Goal: Information Seeking & Learning: Learn about a topic

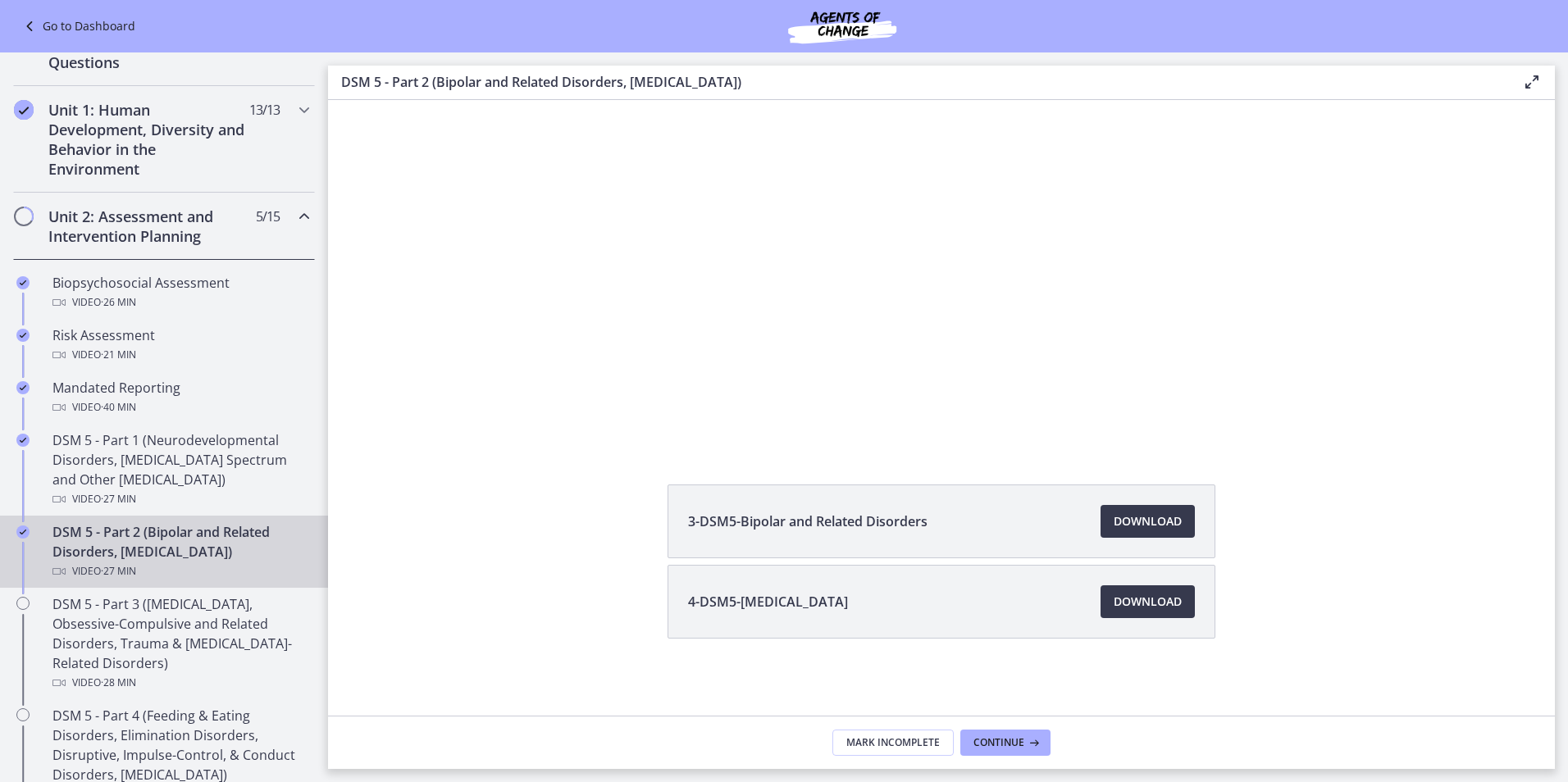
scroll to position [144, 0]
click at [987, 743] on span "Continue" at bounding box center [999, 742] width 51 height 13
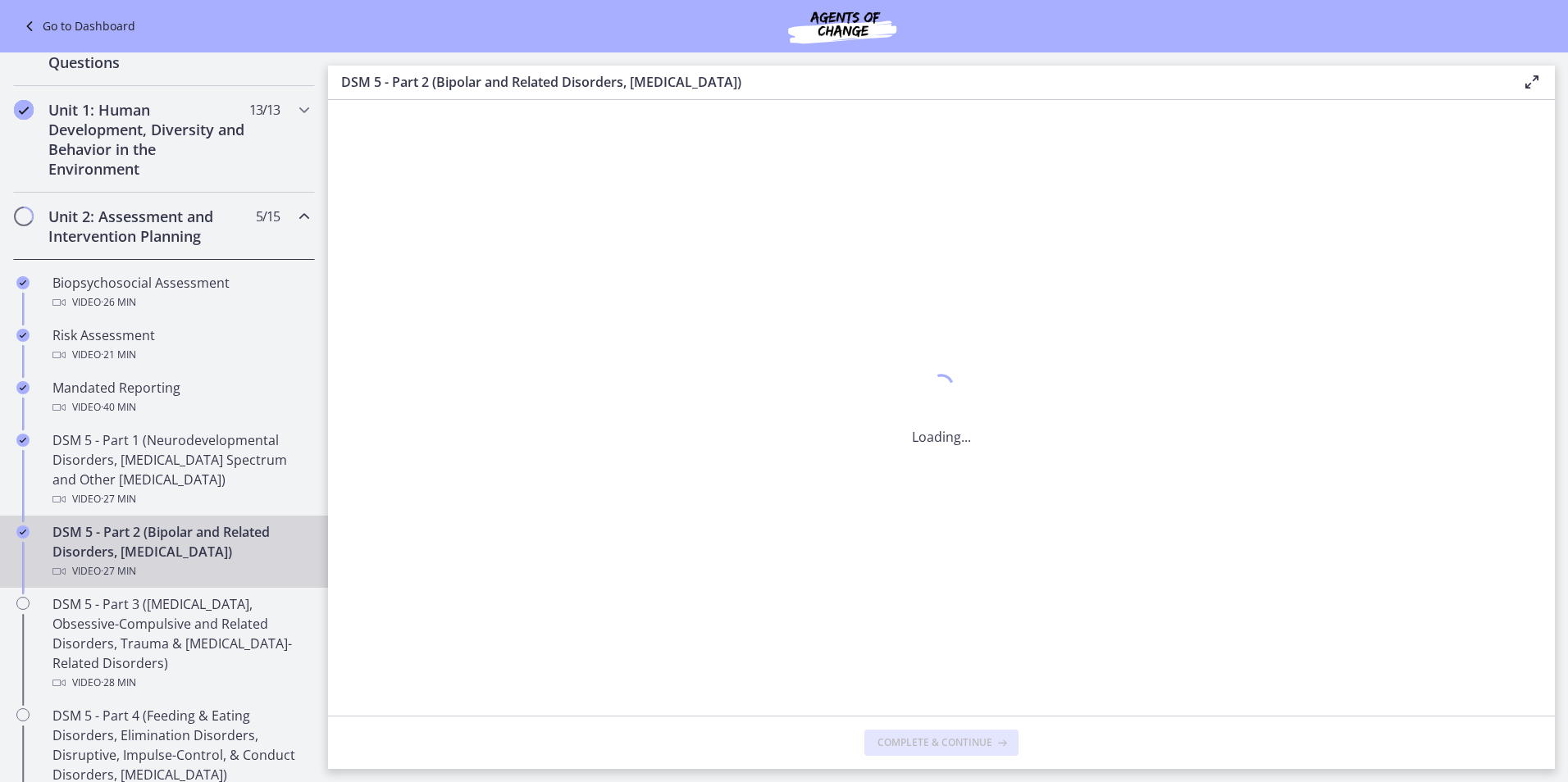
scroll to position [0, 0]
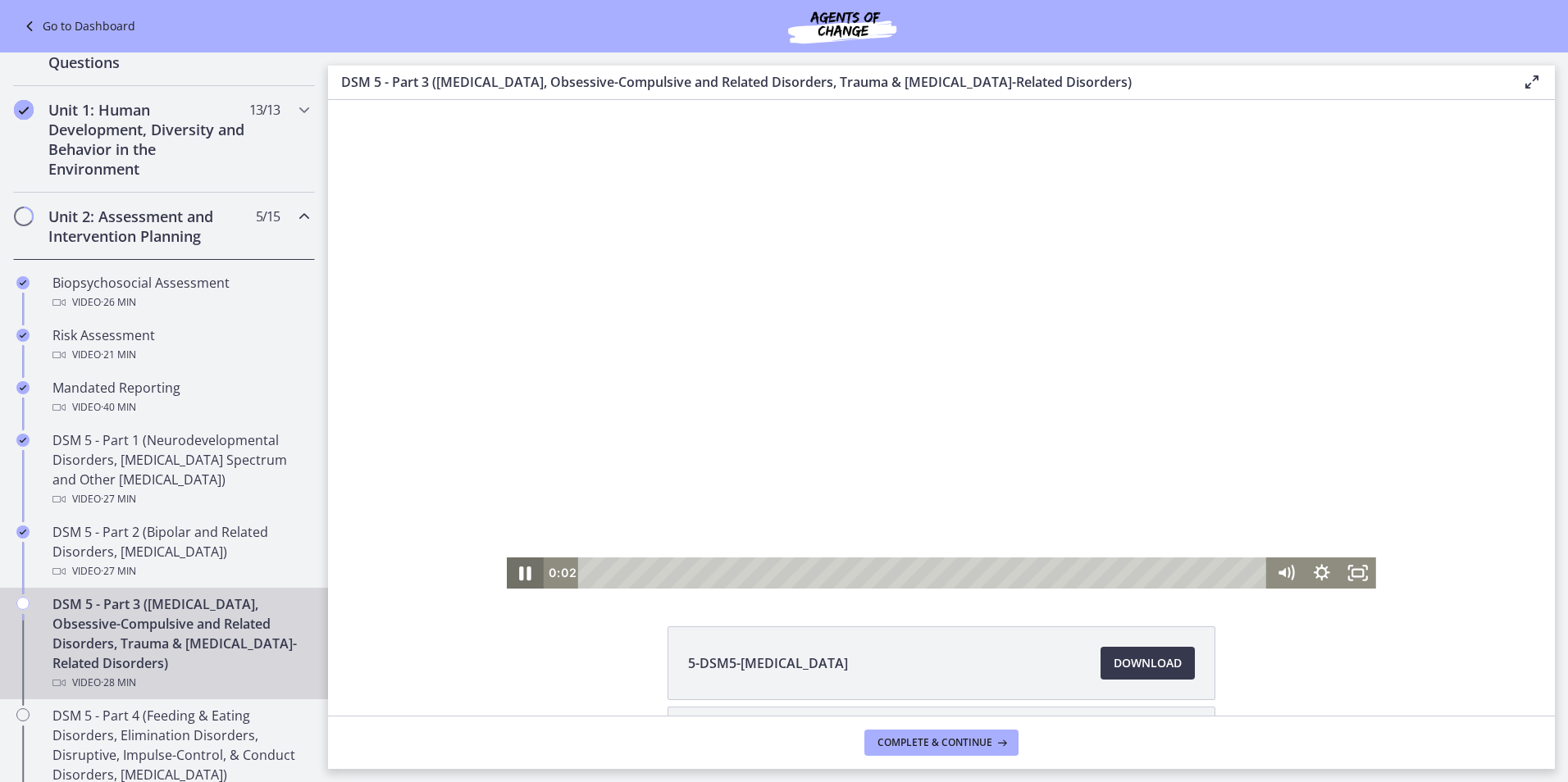
click at [519, 568] on icon "Pause" at bounding box center [526, 574] width 43 height 38
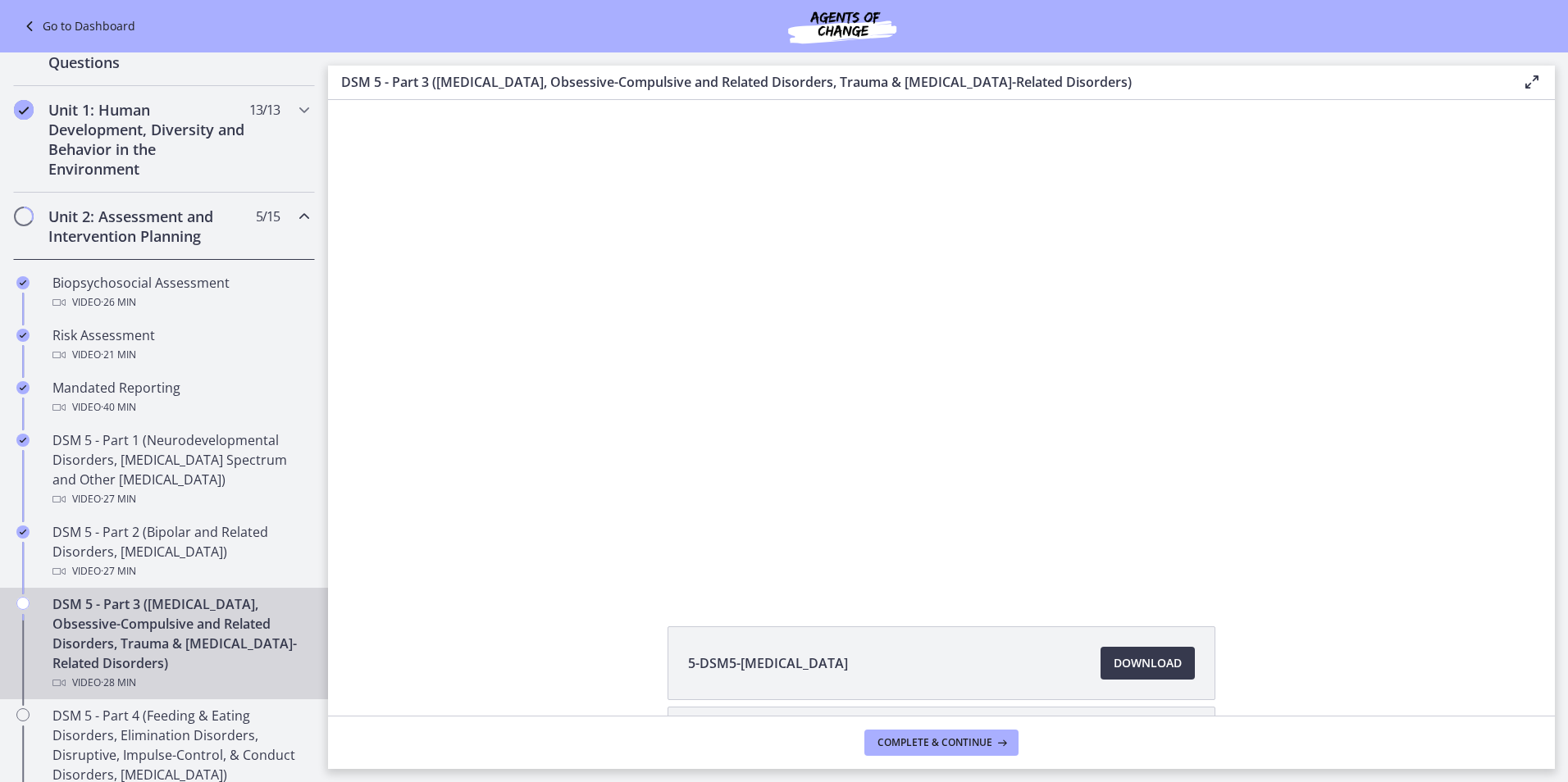
scroll to position [55, 0]
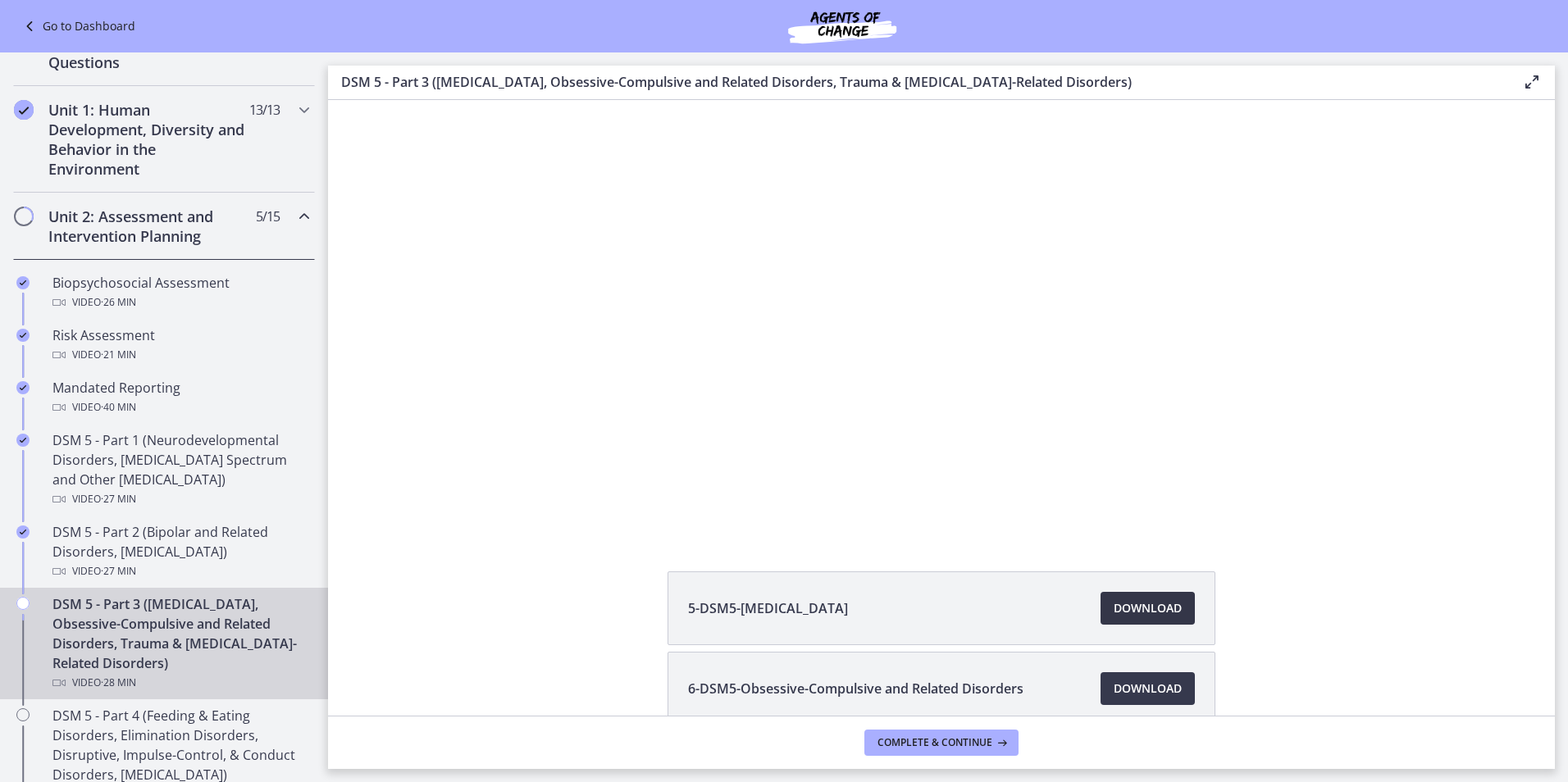
click at [1168, 600] on span "Download Opens in a new window" at bounding box center [1148, 608] width 68 height 20
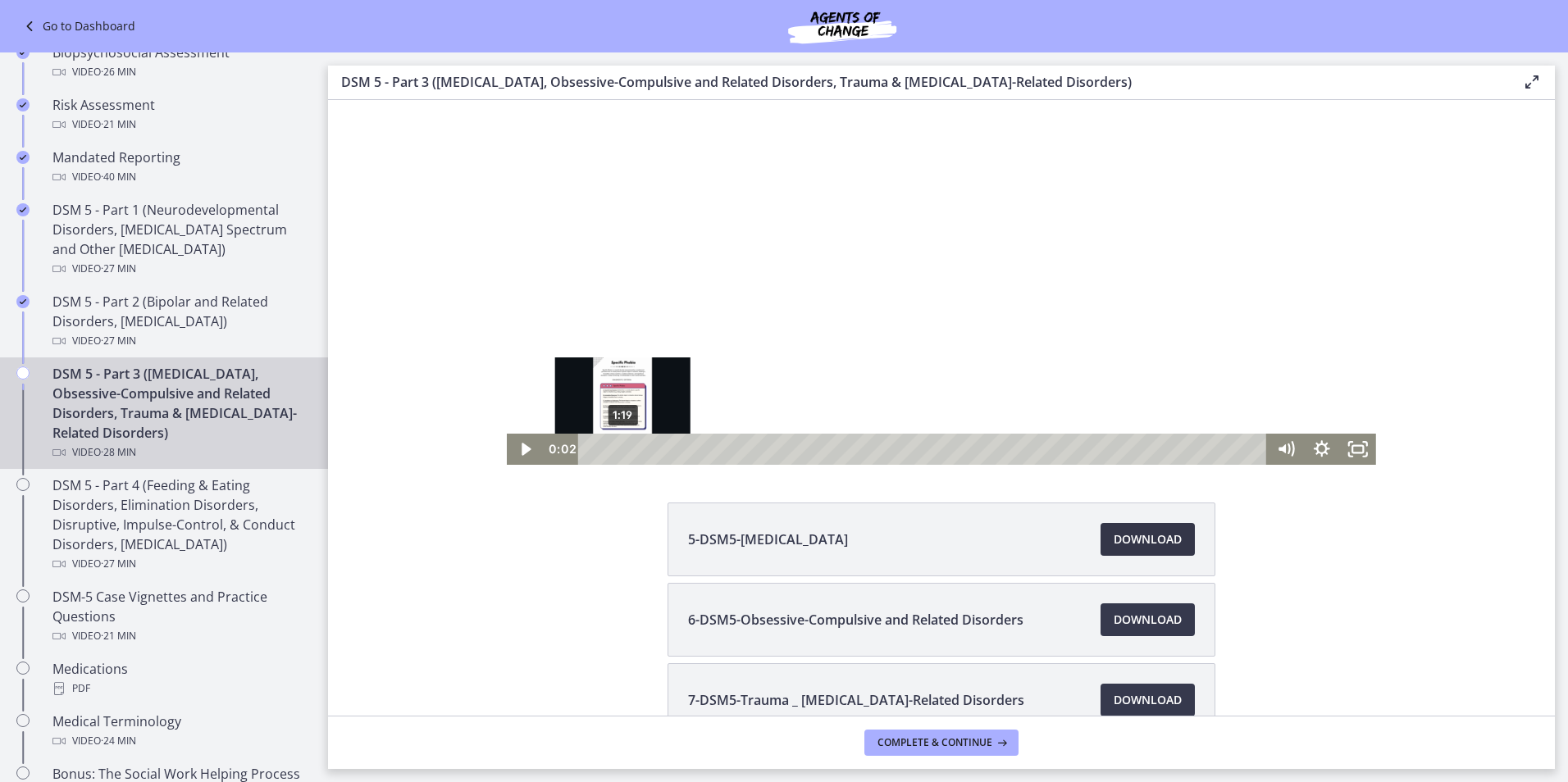
scroll to position [123, 0]
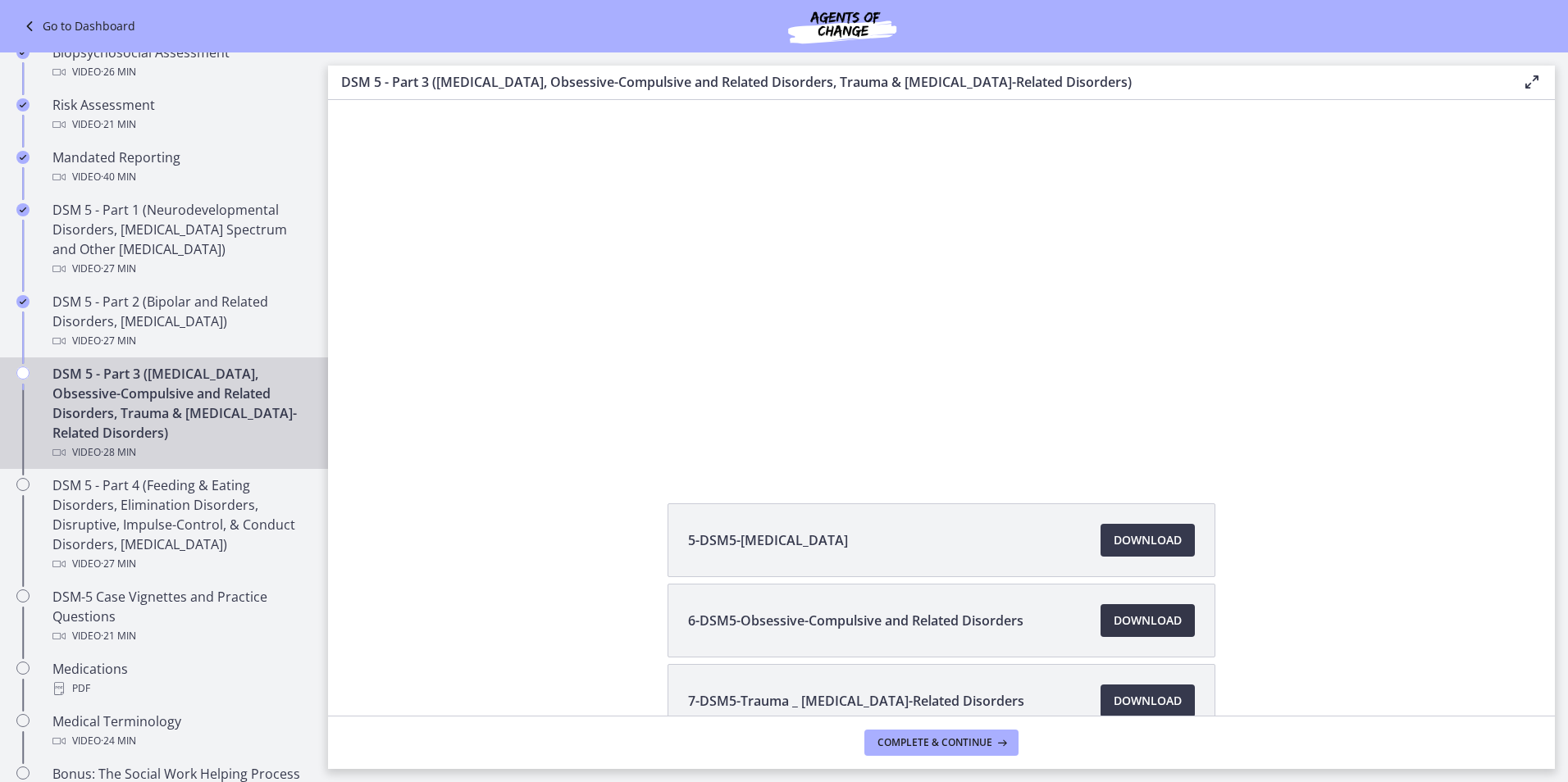
click at [1127, 622] on span "Download Opens in a new window" at bounding box center [1148, 620] width 68 height 20
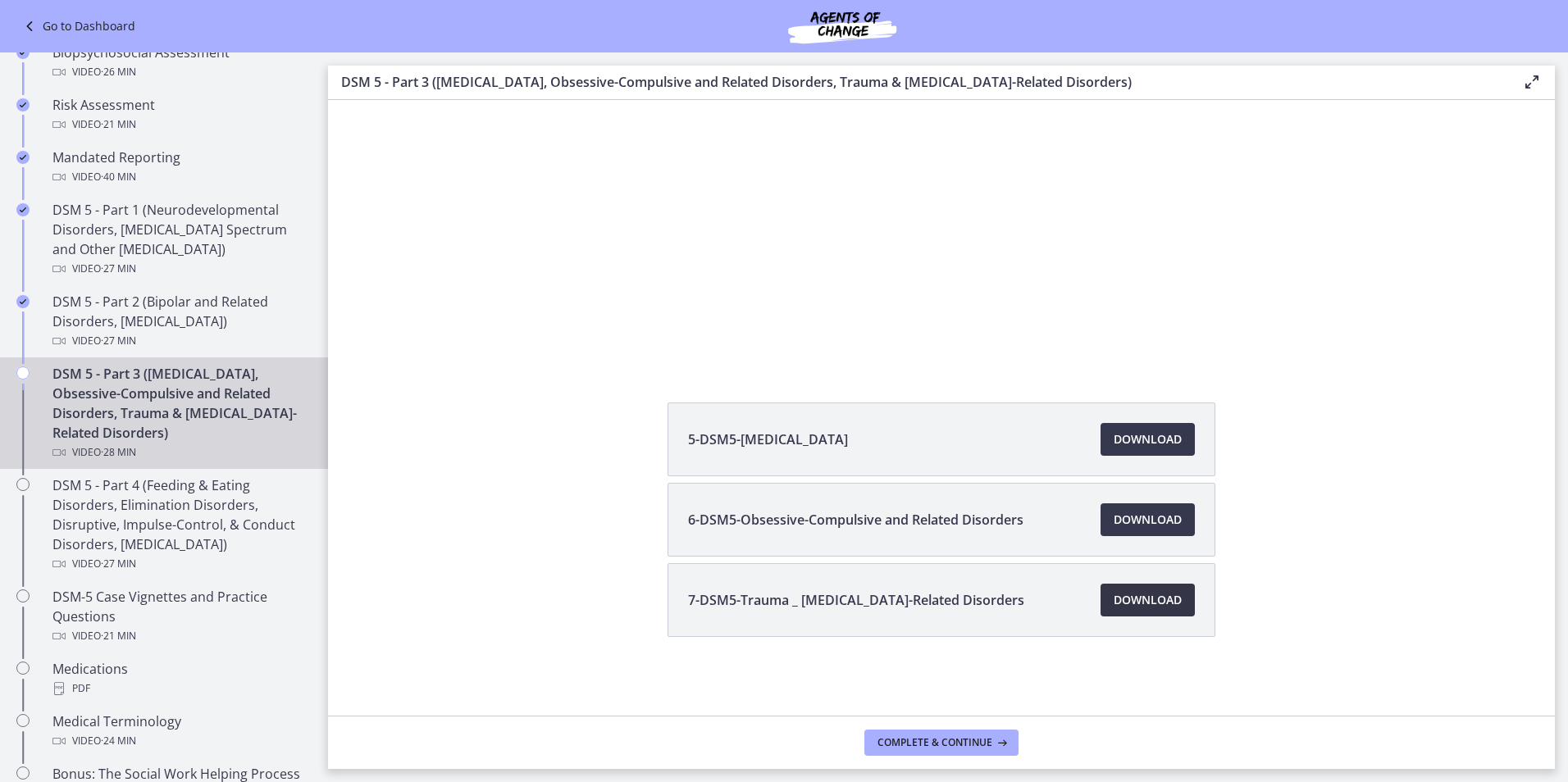
click at [1123, 605] on span "Download Opens in a new window" at bounding box center [1148, 599] width 68 height 20
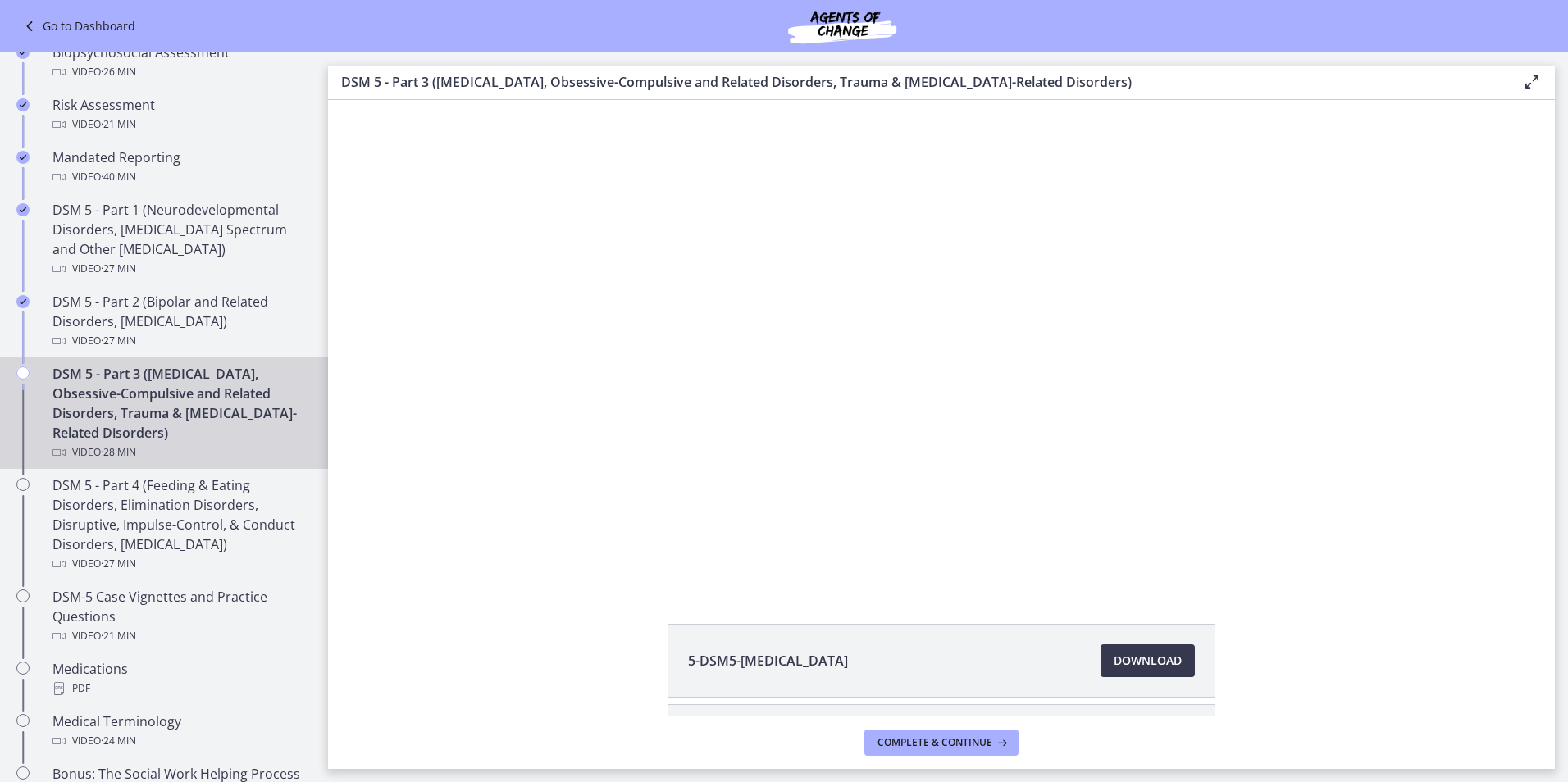
scroll to position [0, 0]
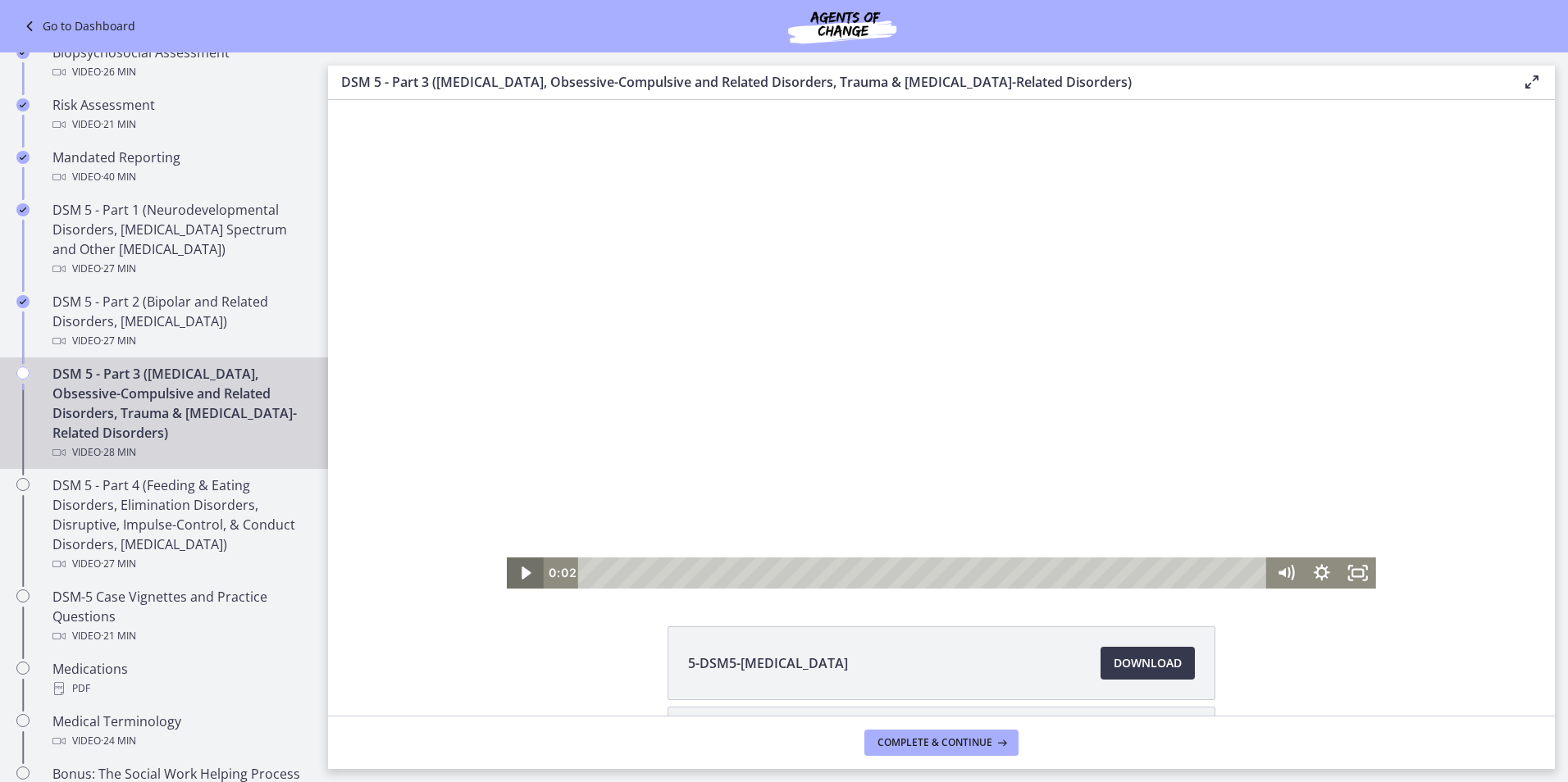
click at [529, 575] on icon "Play Video" at bounding box center [526, 573] width 36 height 31
click at [525, 575] on icon "Pause" at bounding box center [525, 573] width 36 height 31
click at [525, 575] on icon "Play Video" at bounding box center [526, 574] width 43 height 38
click at [525, 575] on icon "Pause" at bounding box center [525, 573] width 36 height 31
click at [522, 578] on icon "Play Video" at bounding box center [526, 574] width 43 height 38
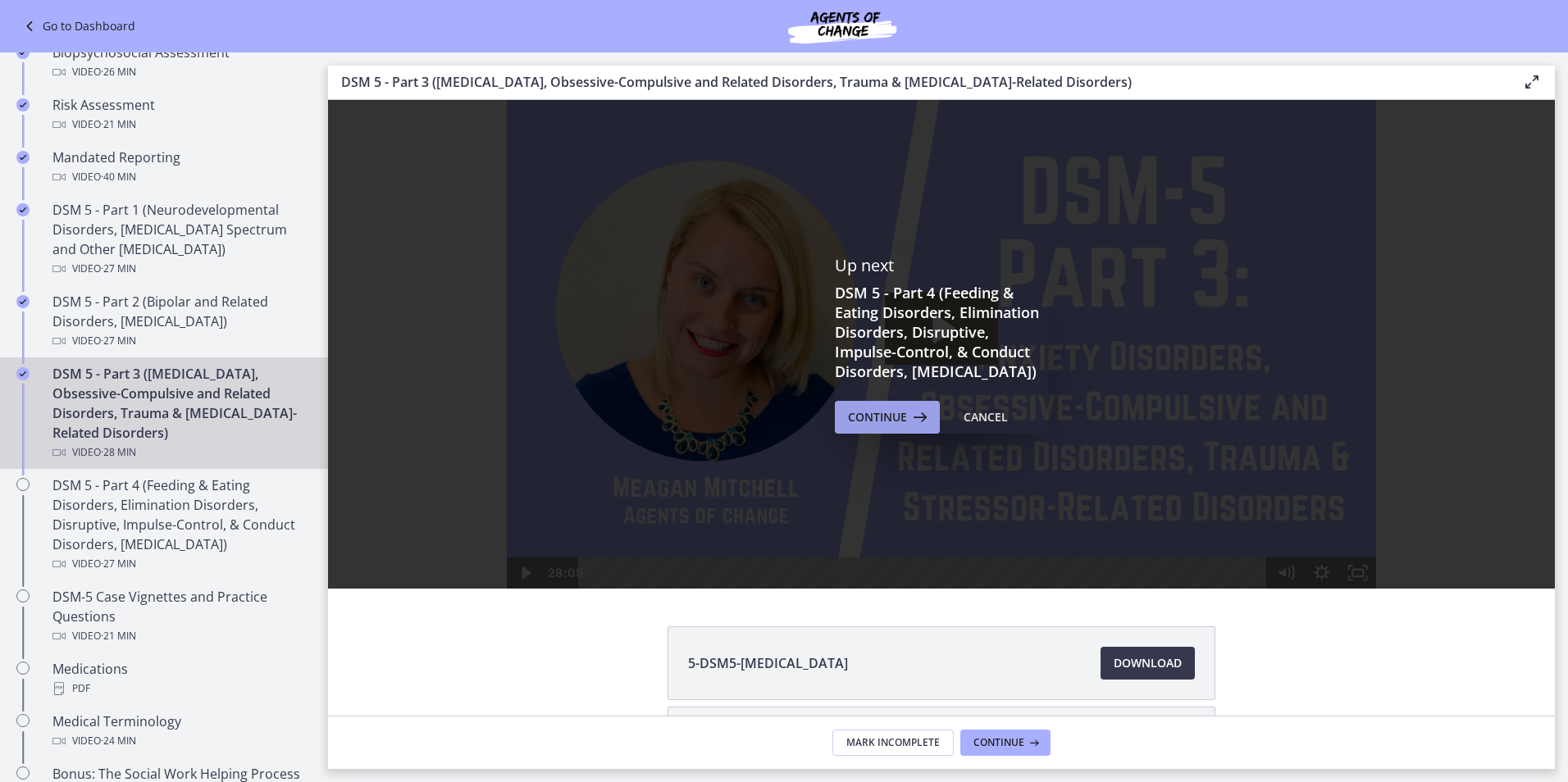
click at [859, 426] on span "Continue" at bounding box center [877, 417] width 59 height 20
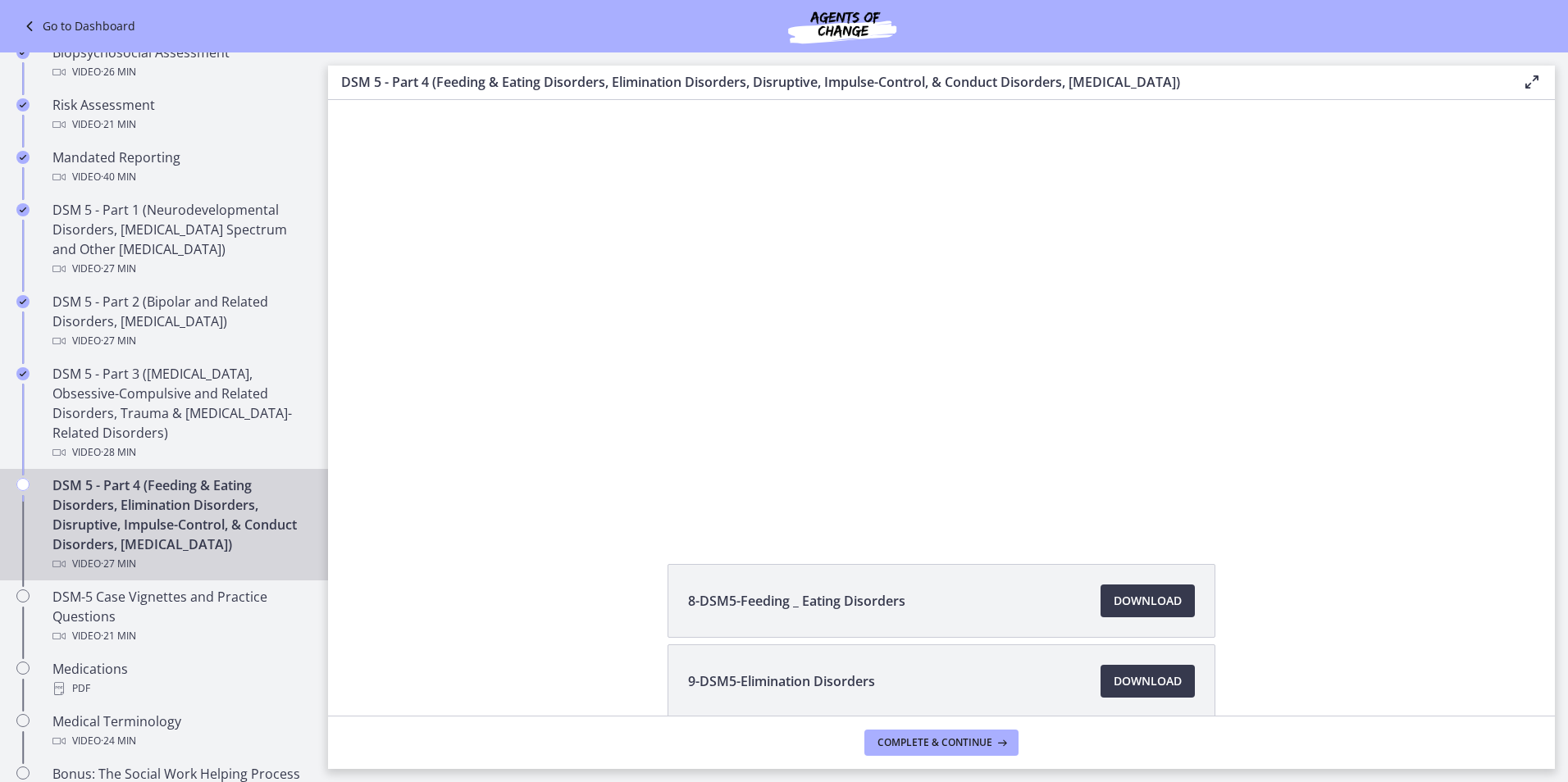
scroll to position [61, 0]
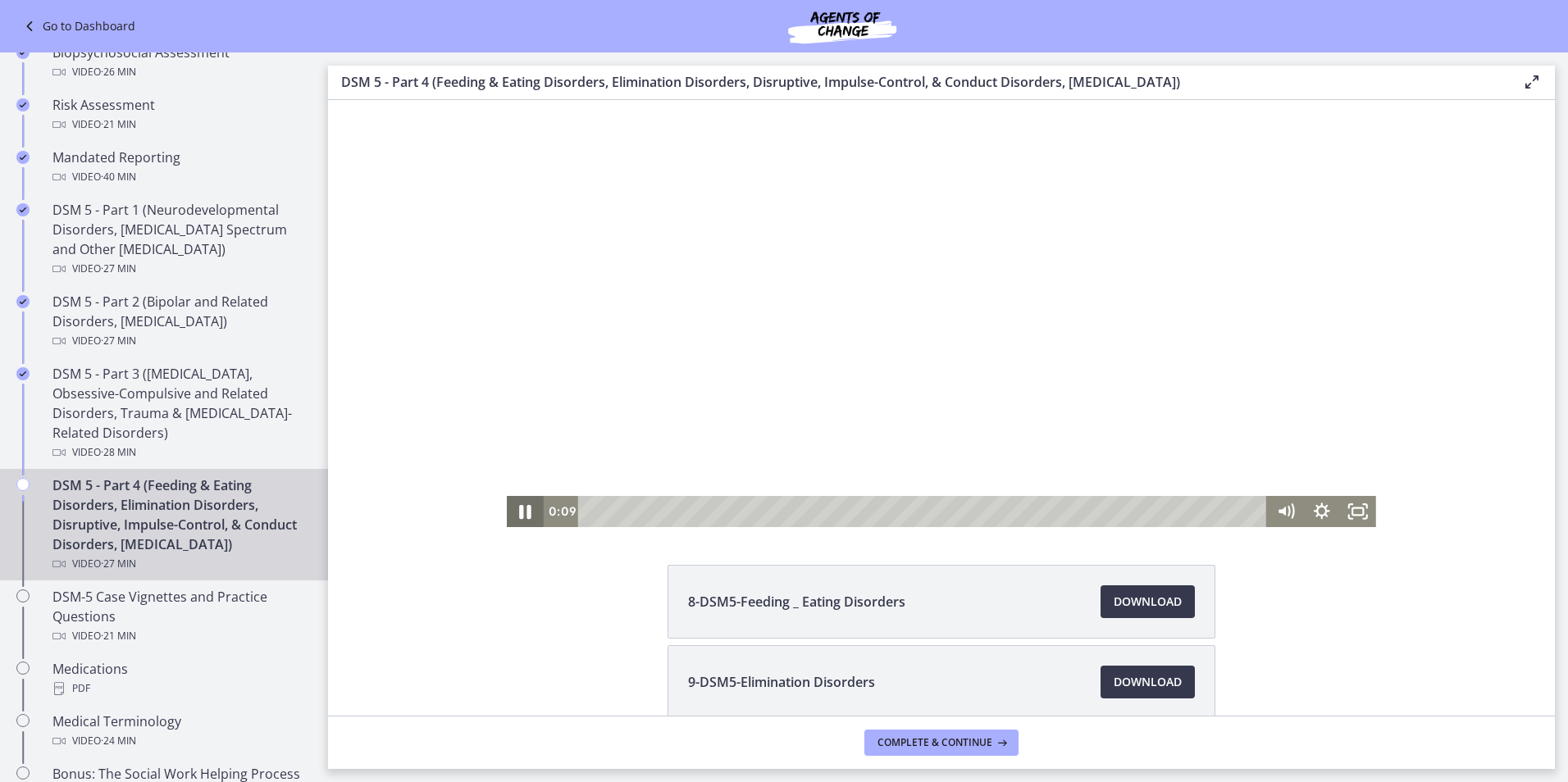
click at [521, 512] on icon "Pause" at bounding box center [526, 512] width 12 height 14
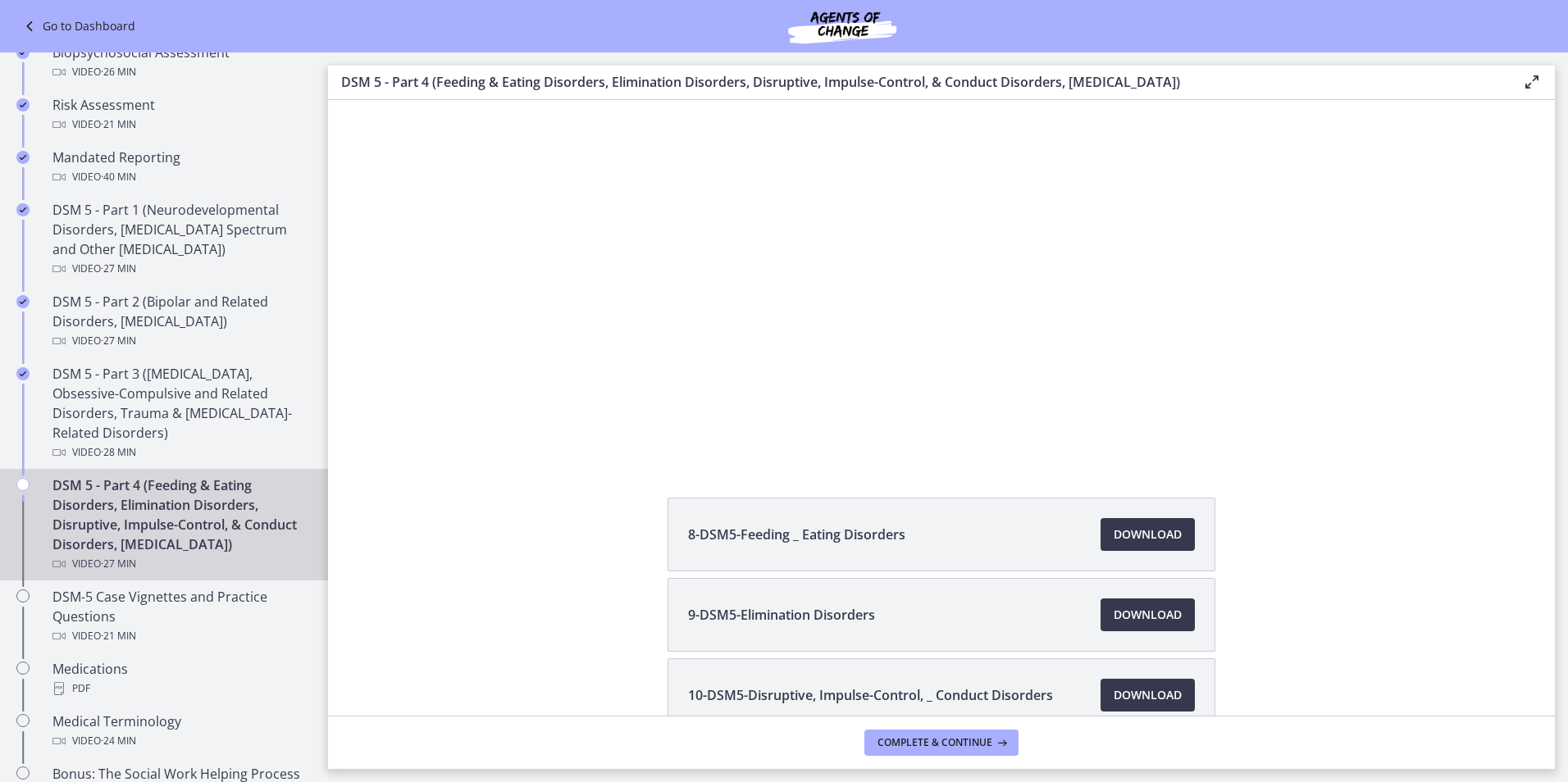
scroll to position [129, 0]
click at [1129, 528] on span "Download Opens in a new window" at bounding box center [1148, 533] width 68 height 20
click at [1121, 613] on span "Download Opens in a new window" at bounding box center [1148, 614] width 68 height 20
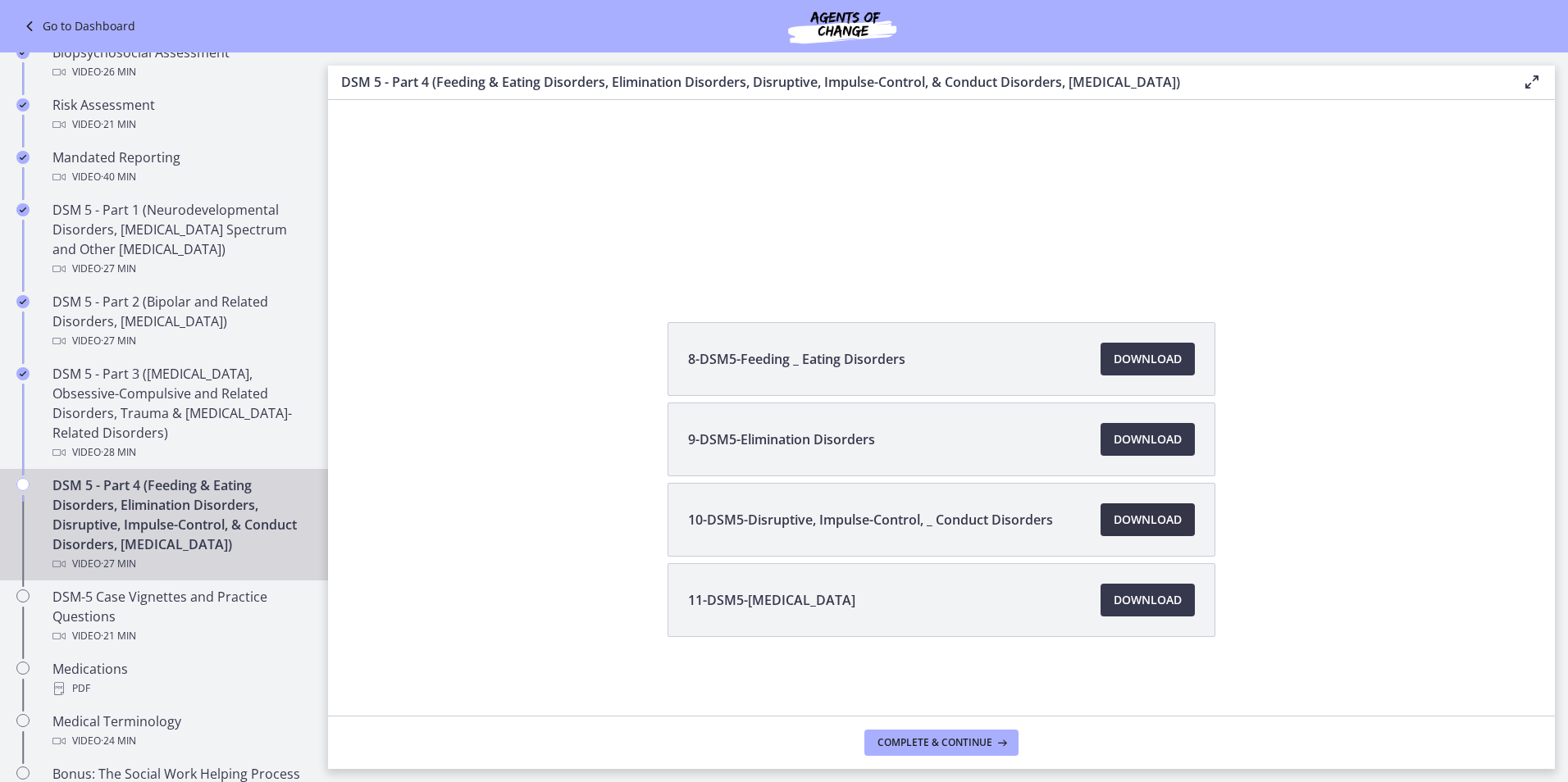
click at [1103, 517] on link "Download Opens in a new window" at bounding box center [1148, 520] width 94 height 33
click at [1121, 597] on span "Download Opens in a new window" at bounding box center [1148, 599] width 68 height 20
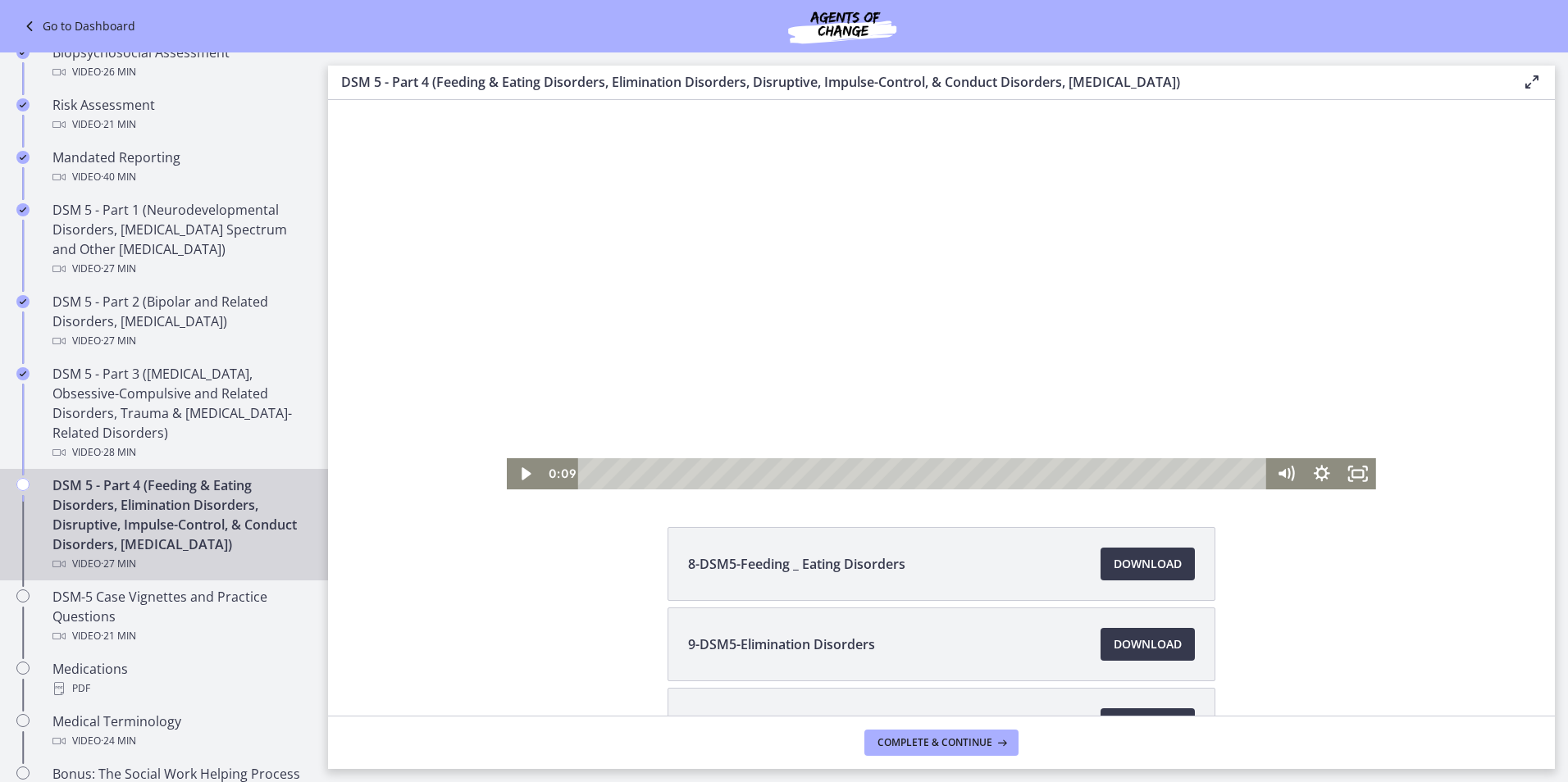
scroll to position [0, 0]
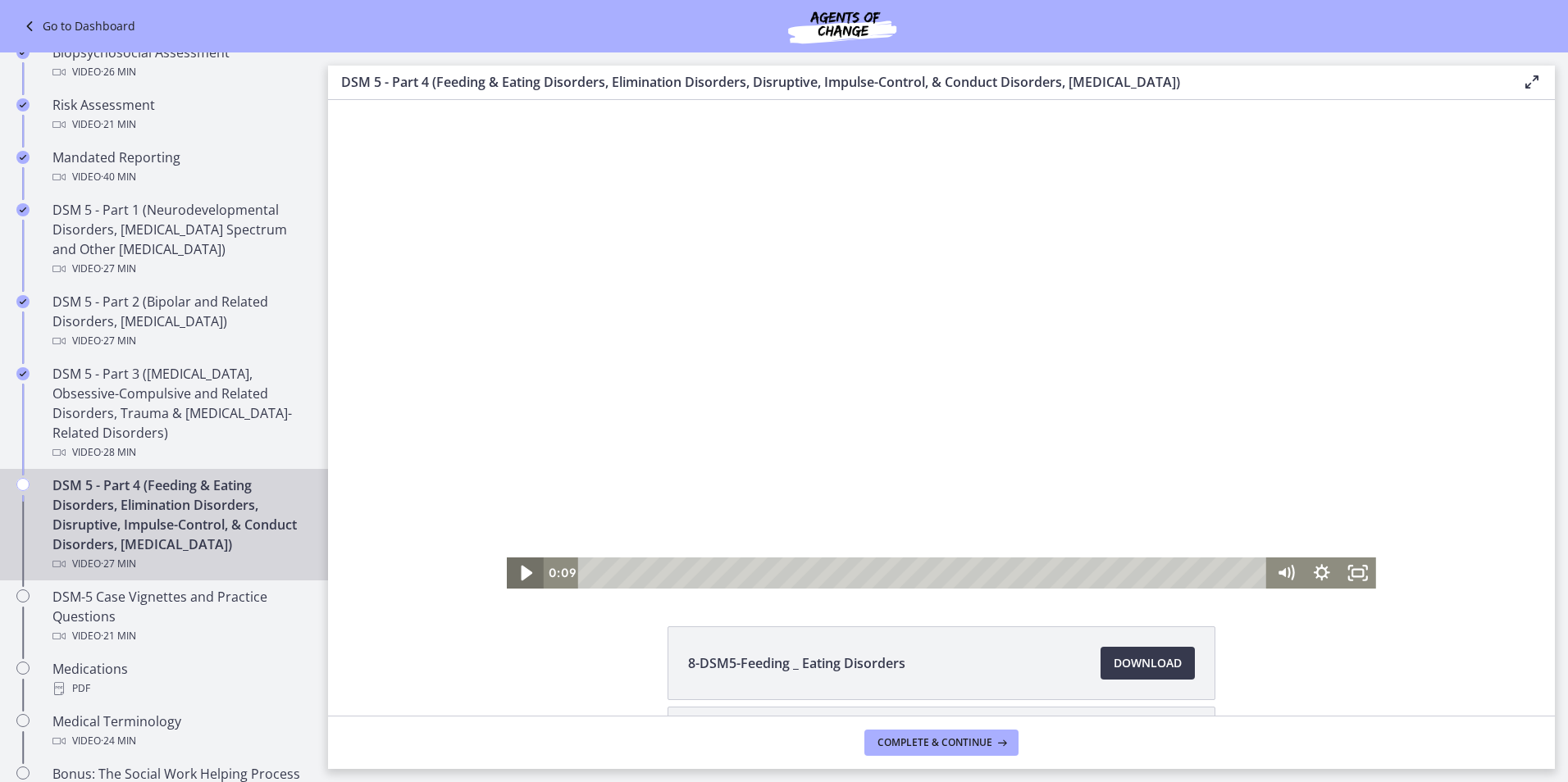
click at [512, 577] on icon "Play Video" at bounding box center [526, 574] width 43 height 38
click at [511, 577] on icon "Pause" at bounding box center [525, 573] width 36 height 31
click at [511, 577] on icon "Play Video" at bounding box center [526, 574] width 43 height 38
click at [511, 577] on icon "Pause" at bounding box center [526, 574] width 43 height 38
click at [522, 568] on icon "Play Video" at bounding box center [526, 574] width 43 height 38
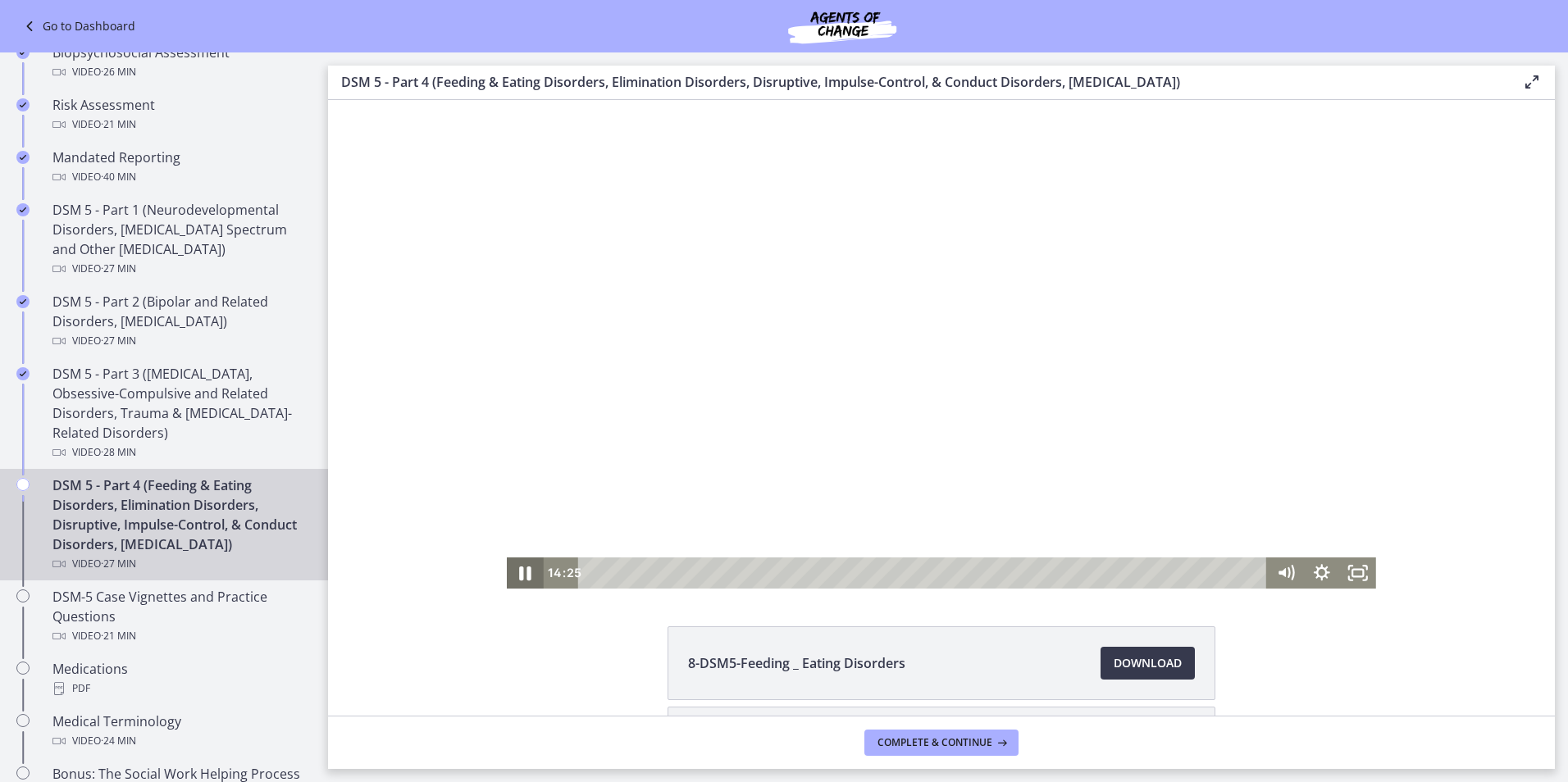
click at [522, 568] on icon "Pause" at bounding box center [526, 574] width 43 height 38
click at [522, 568] on icon "Play Video" at bounding box center [526, 573] width 36 height 31
click at [522, 568] on icon "Pause" at bounding box center [525, 573] width 36 height 31
click at [522, 568] on icon "Play Video" at bounding box center [526, 574] width 43 height 38
click at [522, 568] on icon "Pause" at bounding box center [525, 573] width 36 height 31
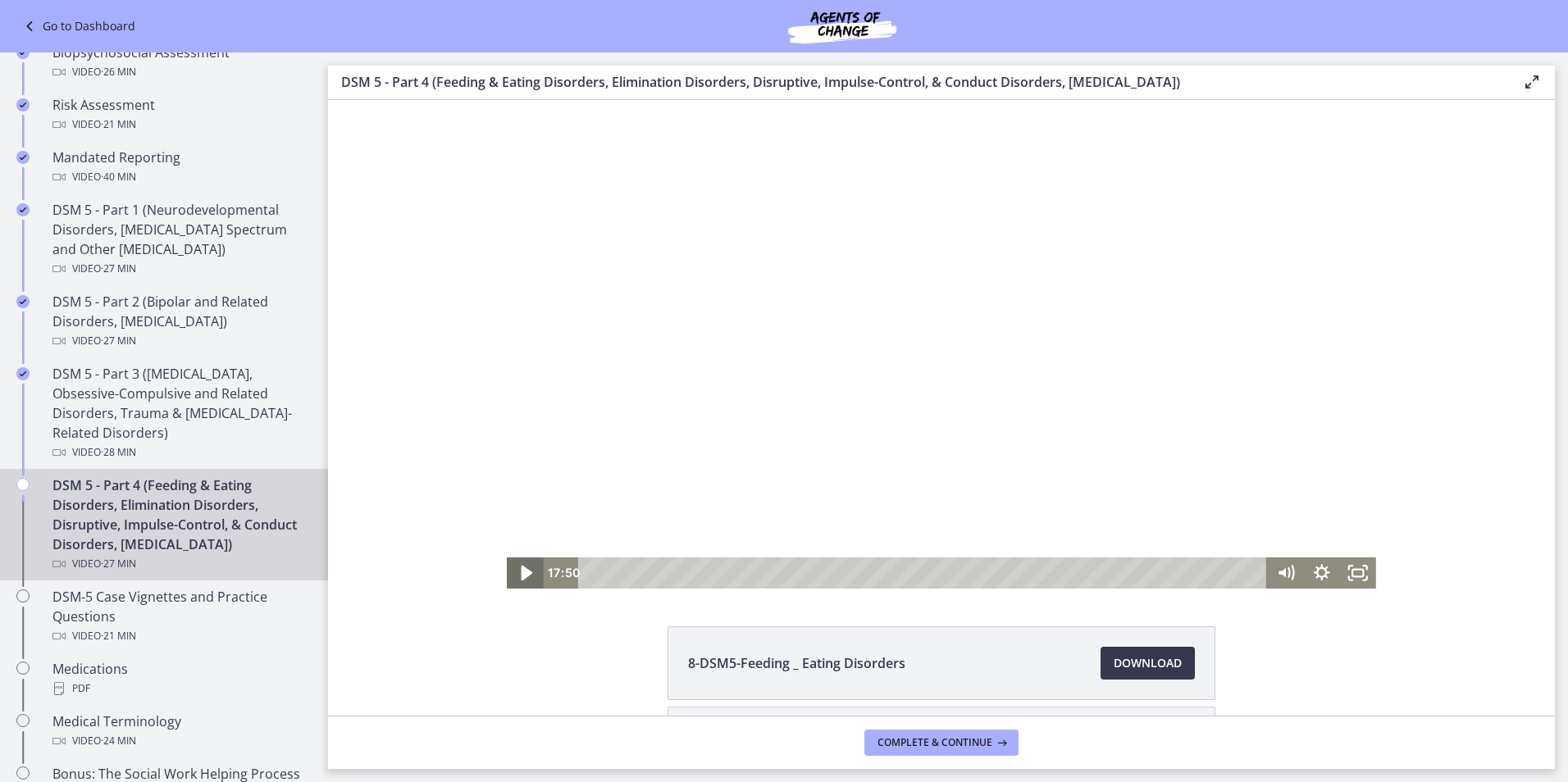
click at [522, 568] on icon "Play Video" at bounding box center [526, 574] width 43 height 38
click at [522, 568] on icon "Pause" at bounding box center [525, 573] width 36 height 31
click at [521, 574] on icon "Play Video" at bounding box center [526, 574] width 11 height 16
click at [521, 574] on icon "Pause" at bounding box center [526, 574] width 12 height 14
click at [521, 574] on icon "Play Video" at bounding box center [526, 573] width 9 height 13
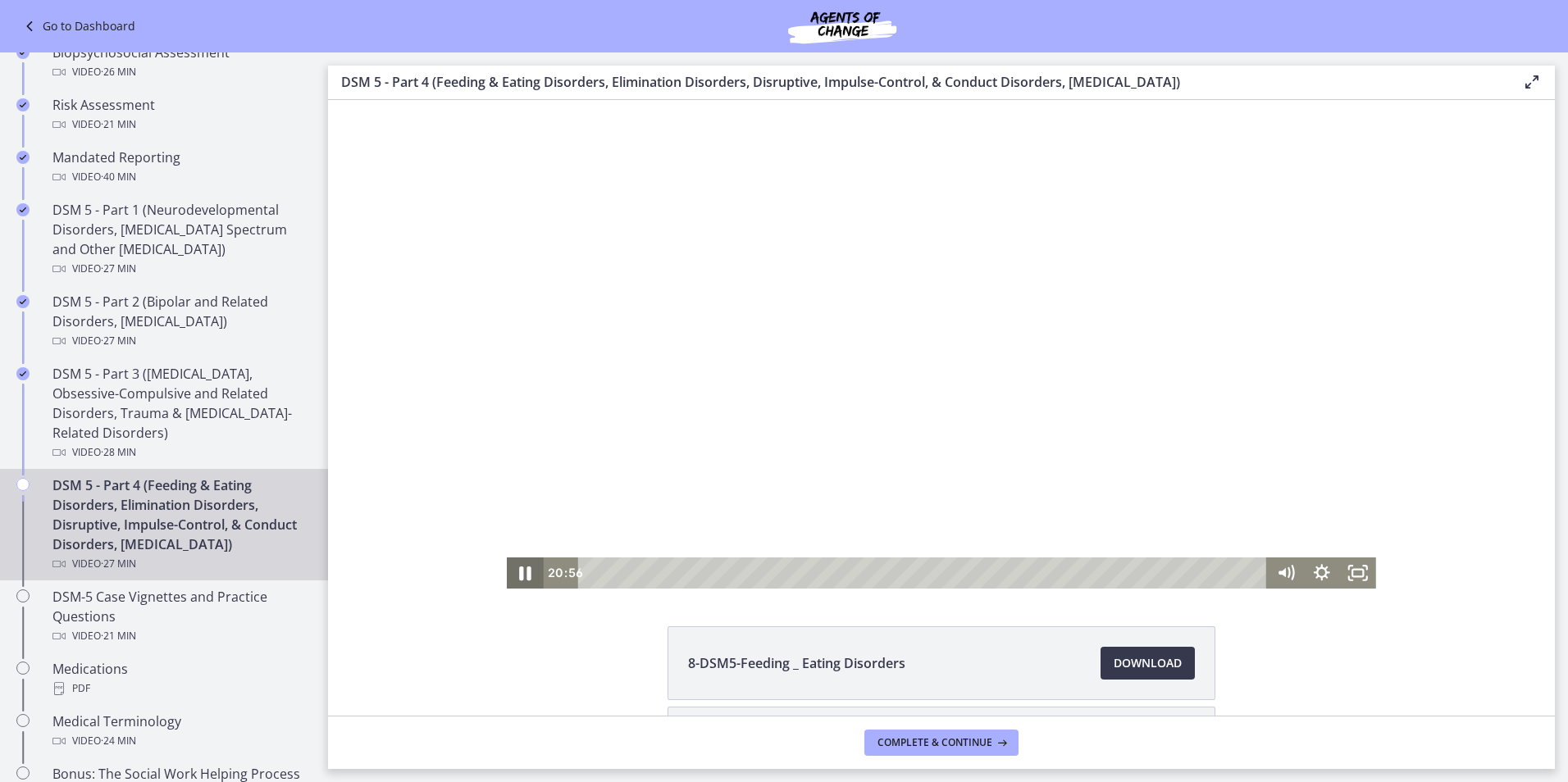
click at [521, 574] on icon "Pause" at bounding box center [526, 574] width 12 height 14
click at [521, 574] on icon "Play Video" at bounding box center [526, 574] width 11 height 16
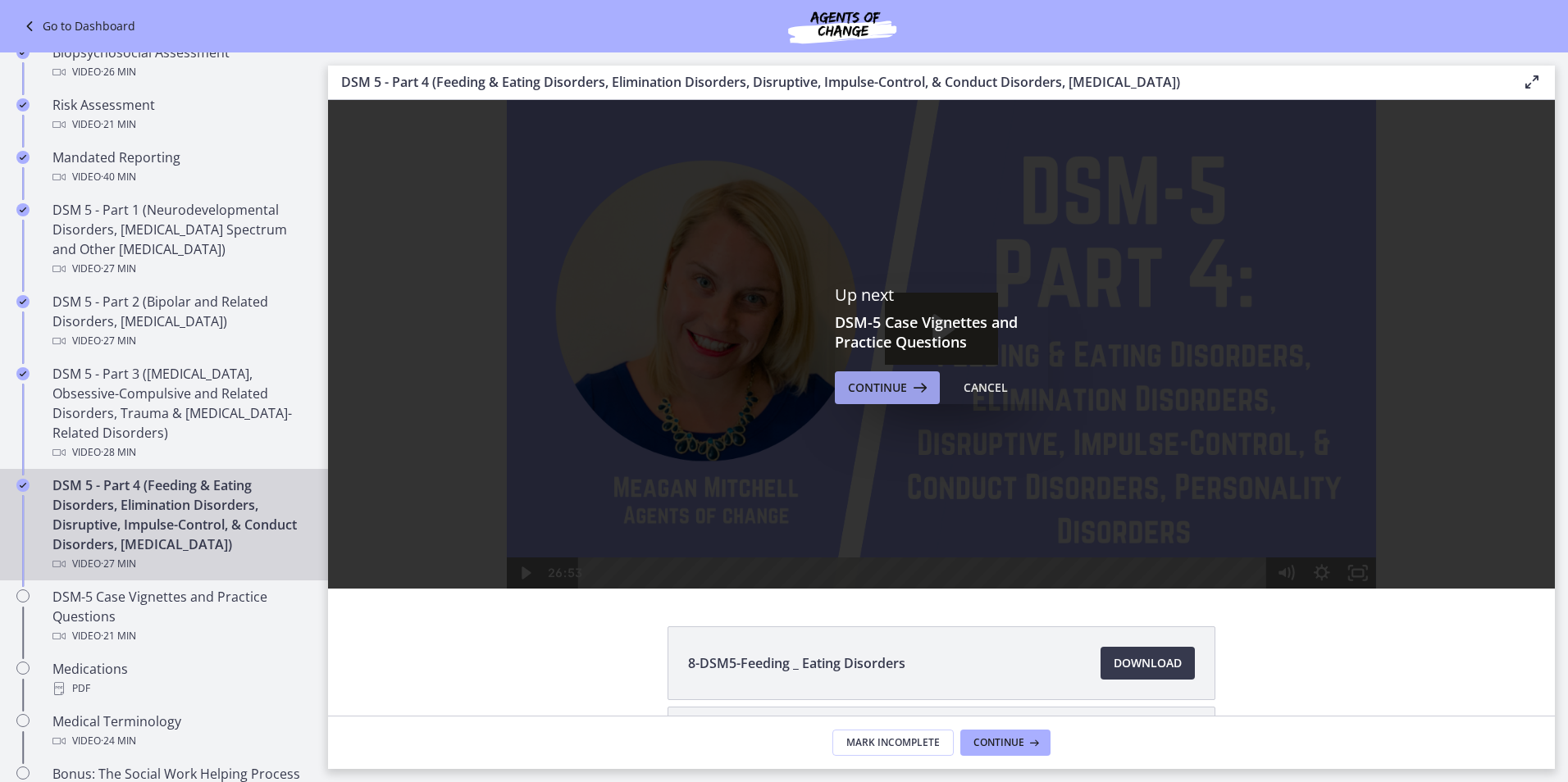
click at [863, 393] on span "Continue" at bounding box center [877, 388] width 59 height 20
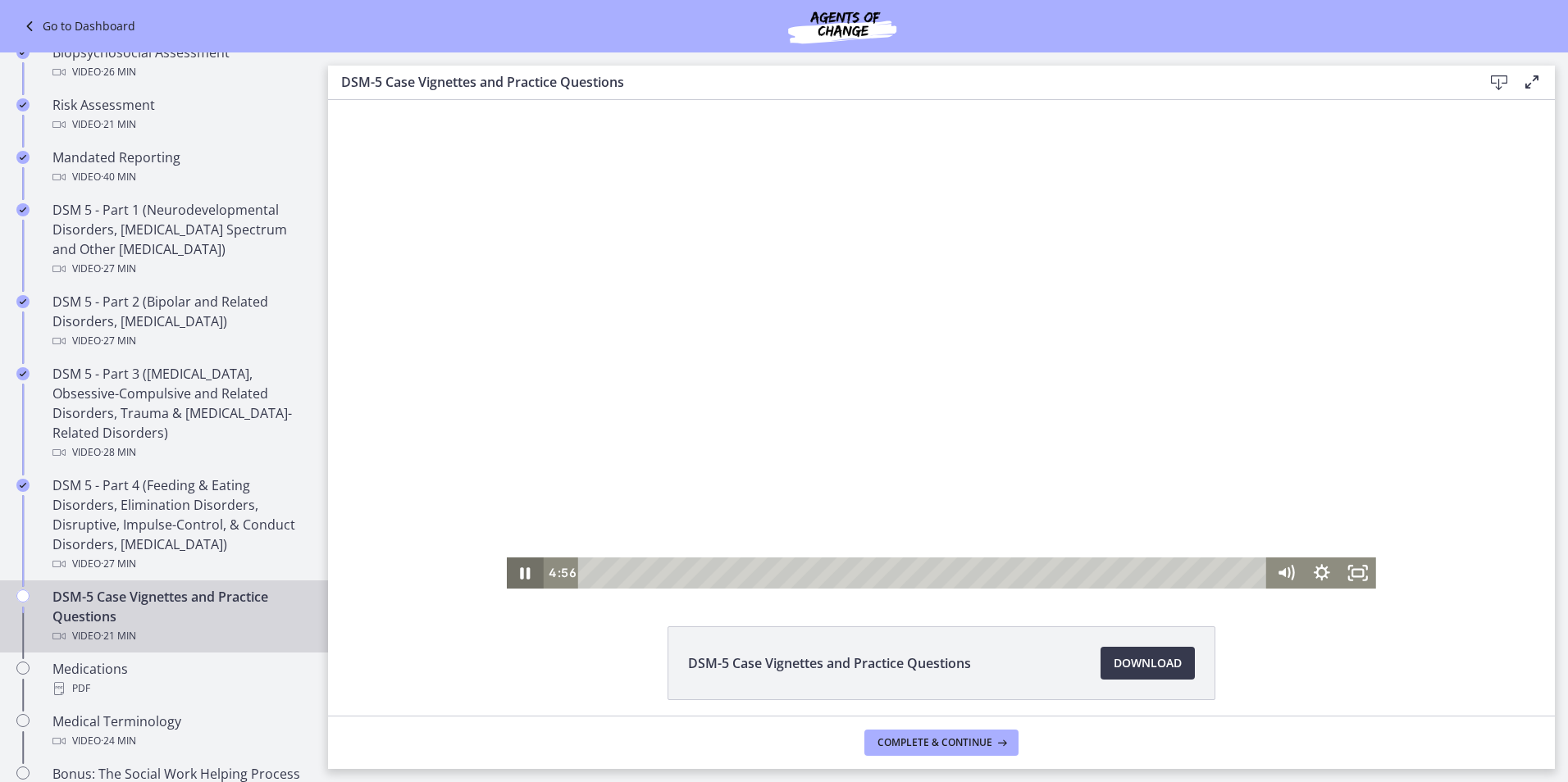
drag, startPoint x: 328, startPoint y: 100, endPoint x: 520, endPoint y: 573, distance: 510.5
click at [520, 573] on icon "Pause" at bounding box center [525, 573] width 36 height 31
click at [521, 573] on icon "Play Video" at bounding box center [526, 573] width 9 height 13
click at [520, 573] on icon "Pause" at bounding box center [525, 573] width 36 height 31
click at [520, 573] on icon "Play Video" at bounding box center [526, 574] width 43 height 38
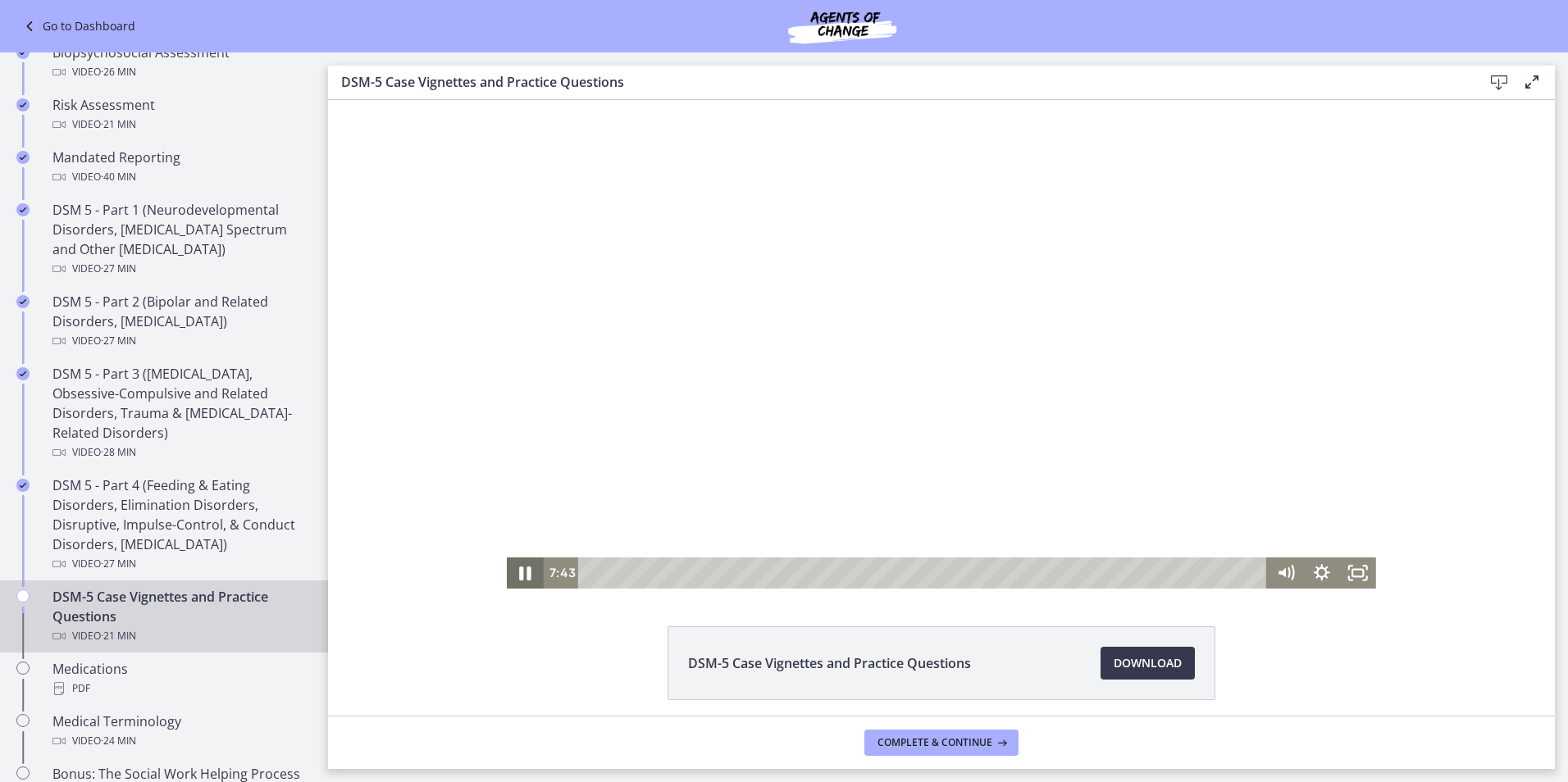
click at [520, 573] on icon "Pause" at bounding box center [526, 574] width 43 height 38
click at [521, 573] on icon "Play Video" at bounding box center [526, 574] width 11 height 16
click at [520, 573] on icon "Pause" at bounding box center [525, 573] width 36 height 31
click at [521, 573] on icon "Play Video" at bounding box center [526, 574] width 11 height 16
click at [520, 573] on icon "Pause" at bounding box center [526, 574] width 43 height 38
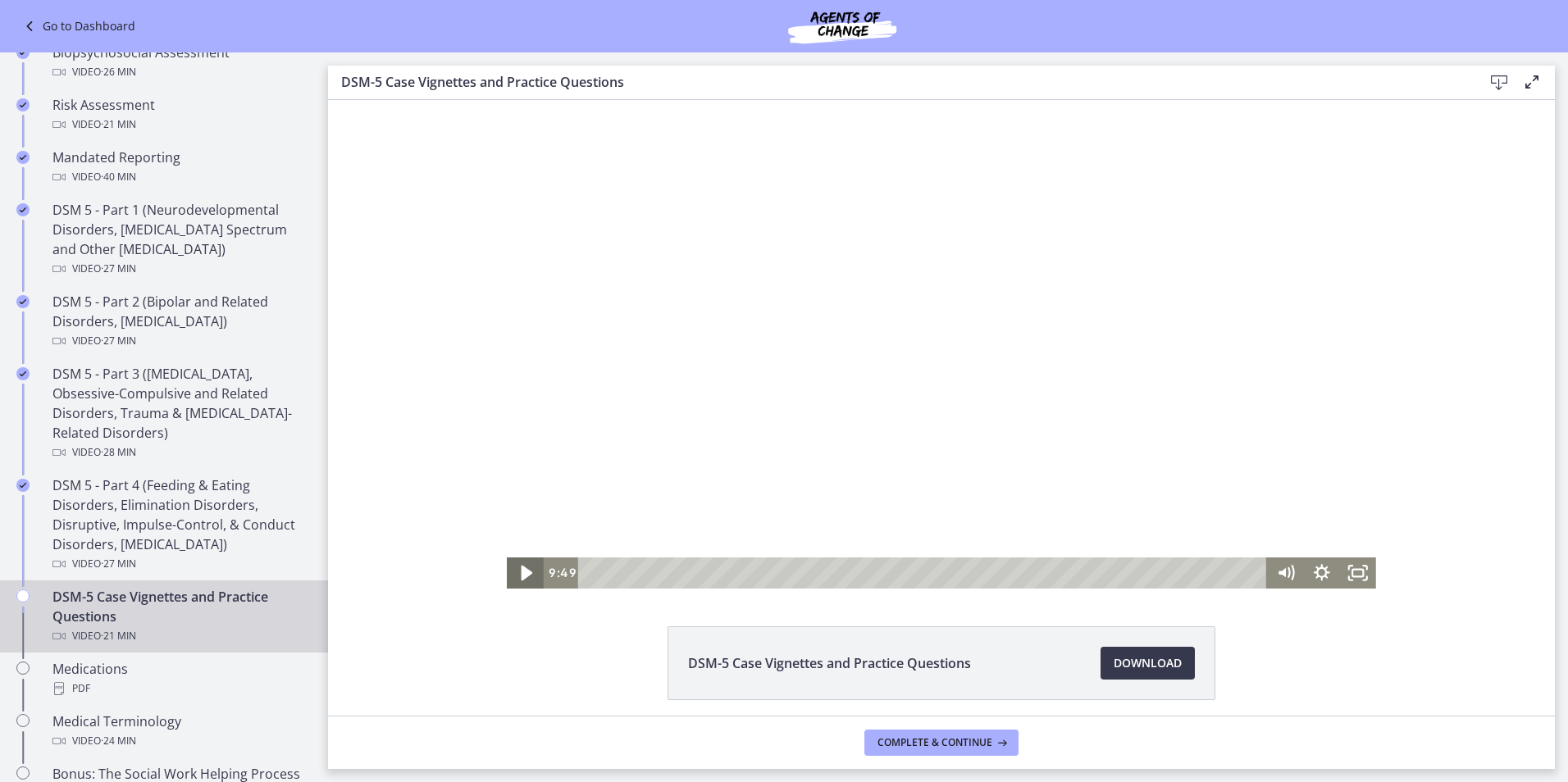
click at [521, 573] on icon "Play Video" at bounding box center [526, 574] width 11 height 16
click at [520, 573] on icon "Pause" at bounding box center [526, 574] width 43 height 38
click at [521, 573] on icon "Play Video" at bounding box center [526, 574] width 11 height 16
click at [521, 573] on icon "Pause" at bounding box center [526, 573] width 9 height 11
click at [521, 573] on icon "Play Video" at bounding box center [526, 573] width 9 height 13
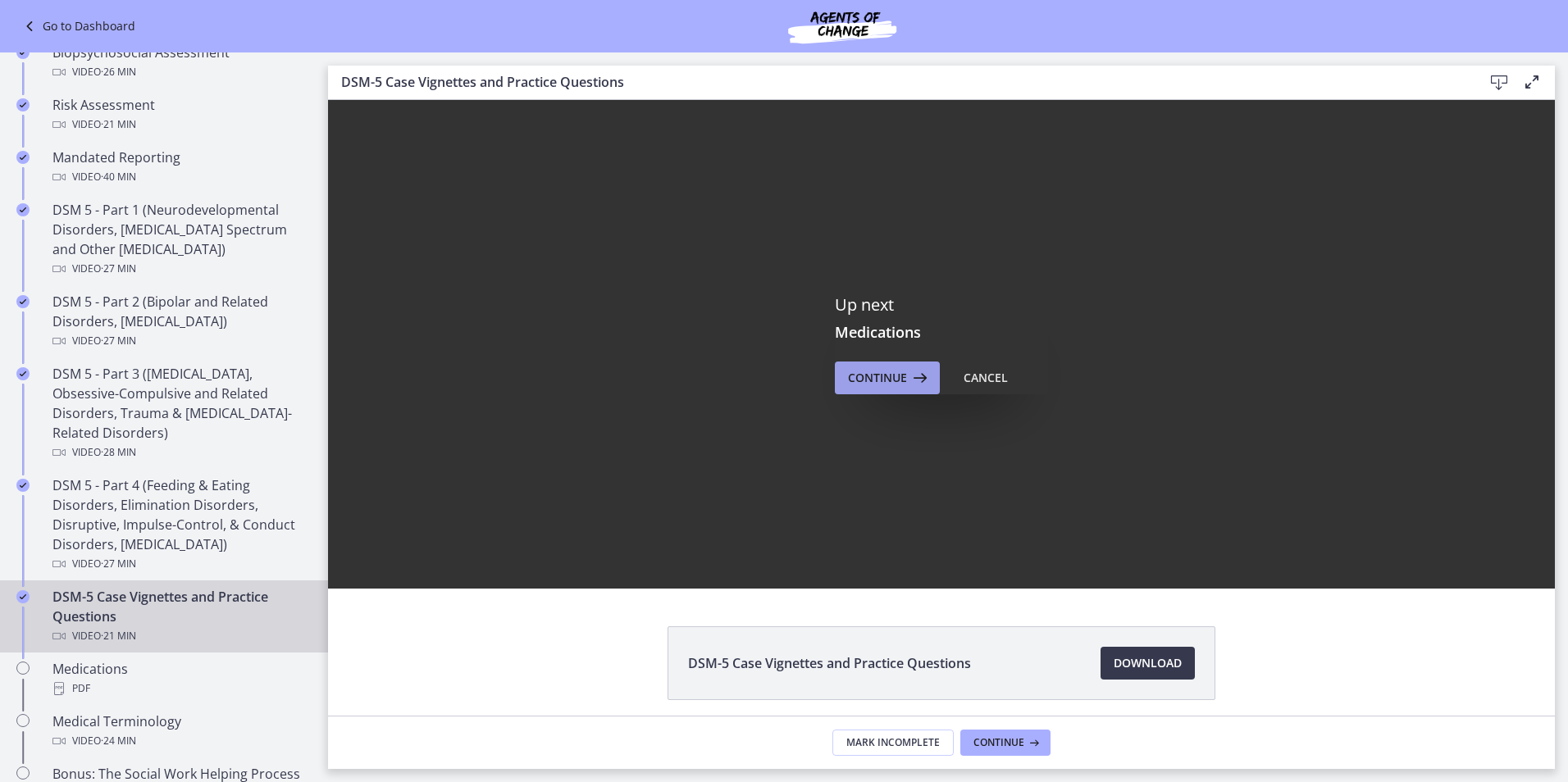
click at [856, 373] on span "Continue" at bounding box center [877, 377] width 59 height 20
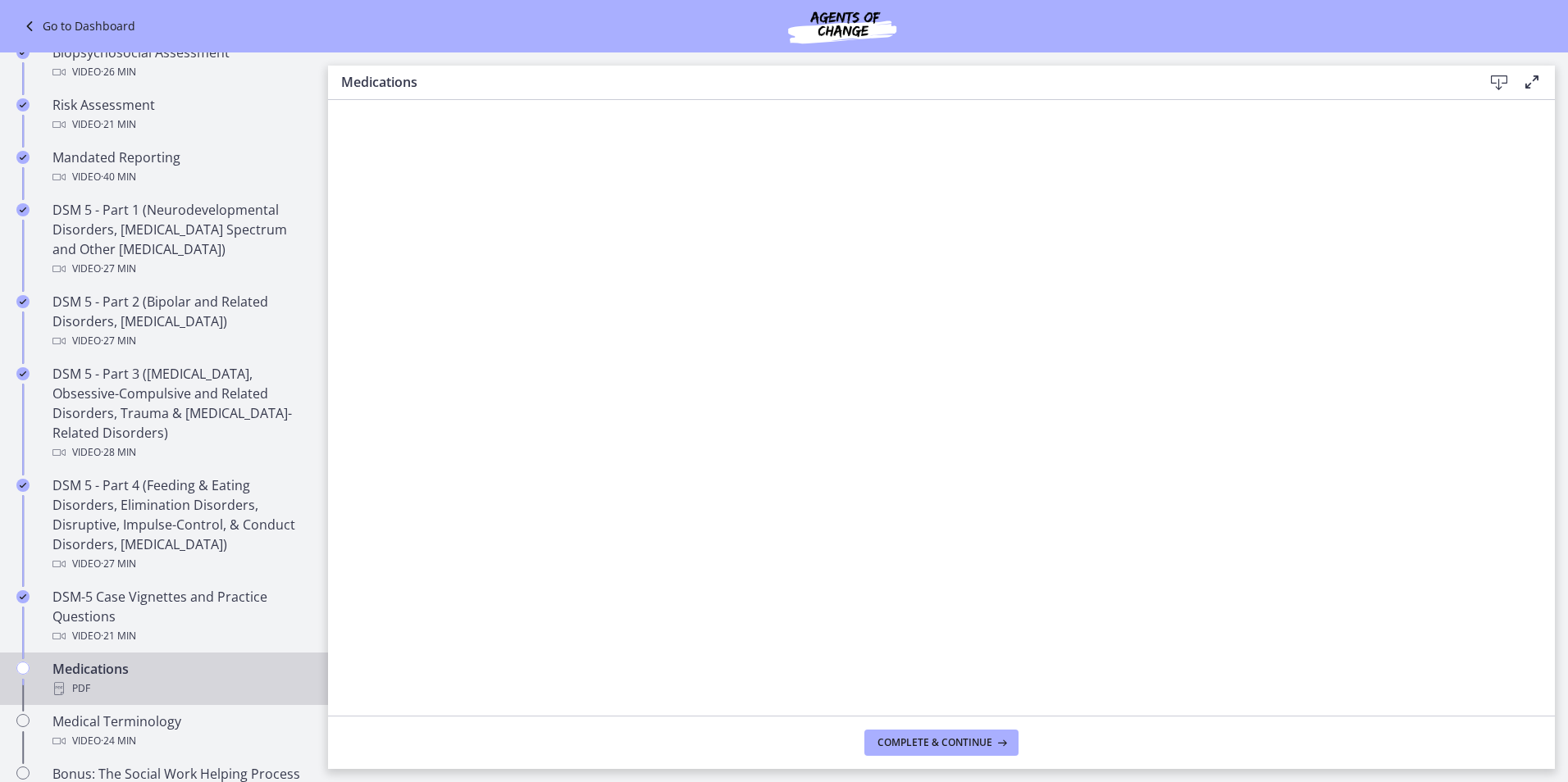
click at [1498, 80] on icon at bounding box center [1499, 83] width 20 height 20
click at [935, 743] on span "Complete & continue" at bounding box center [935, 742] width 115 height 13
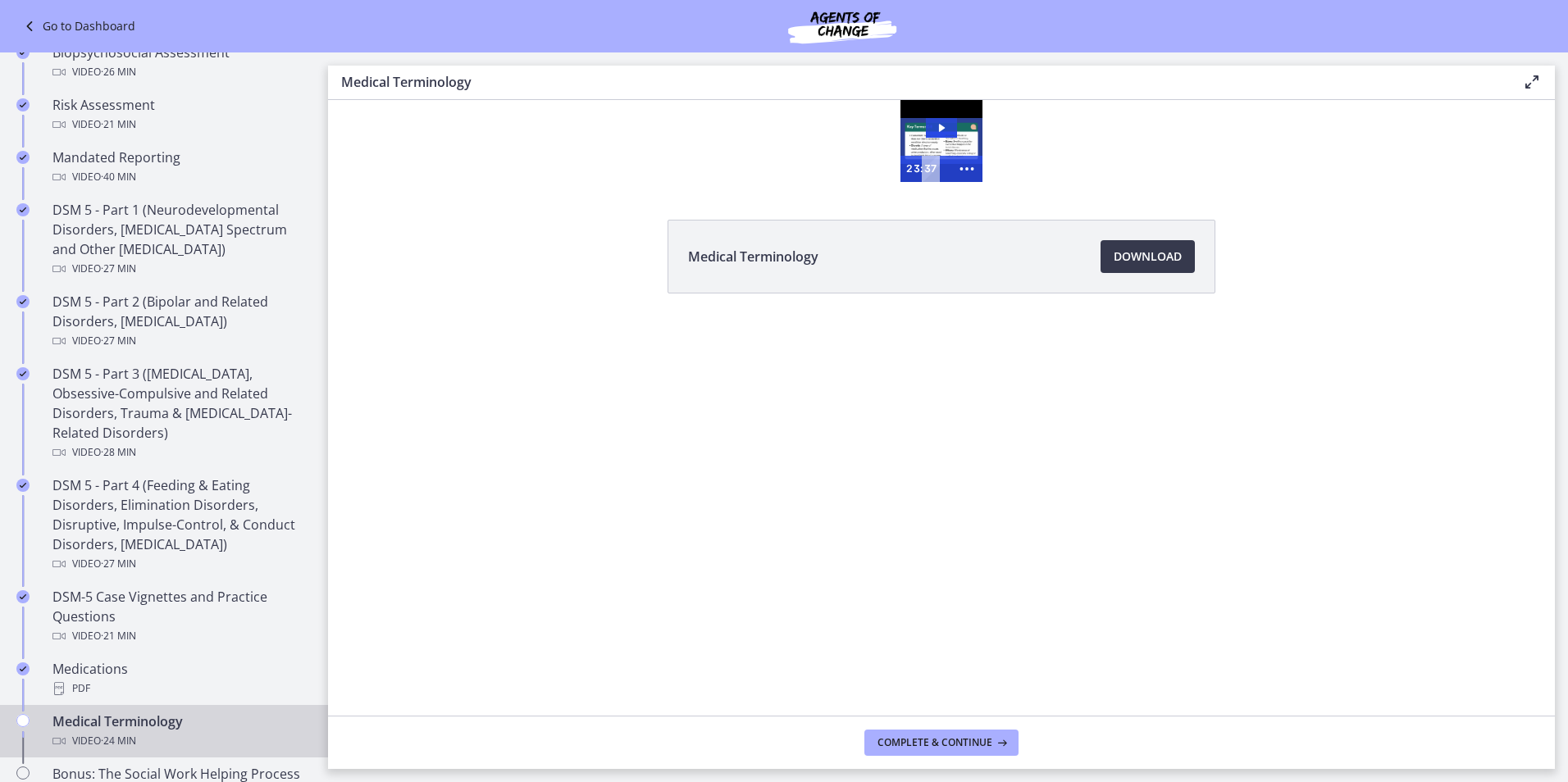
click at [1535, 82] on icon at bounding box center [1532, 82] width 20 height 20
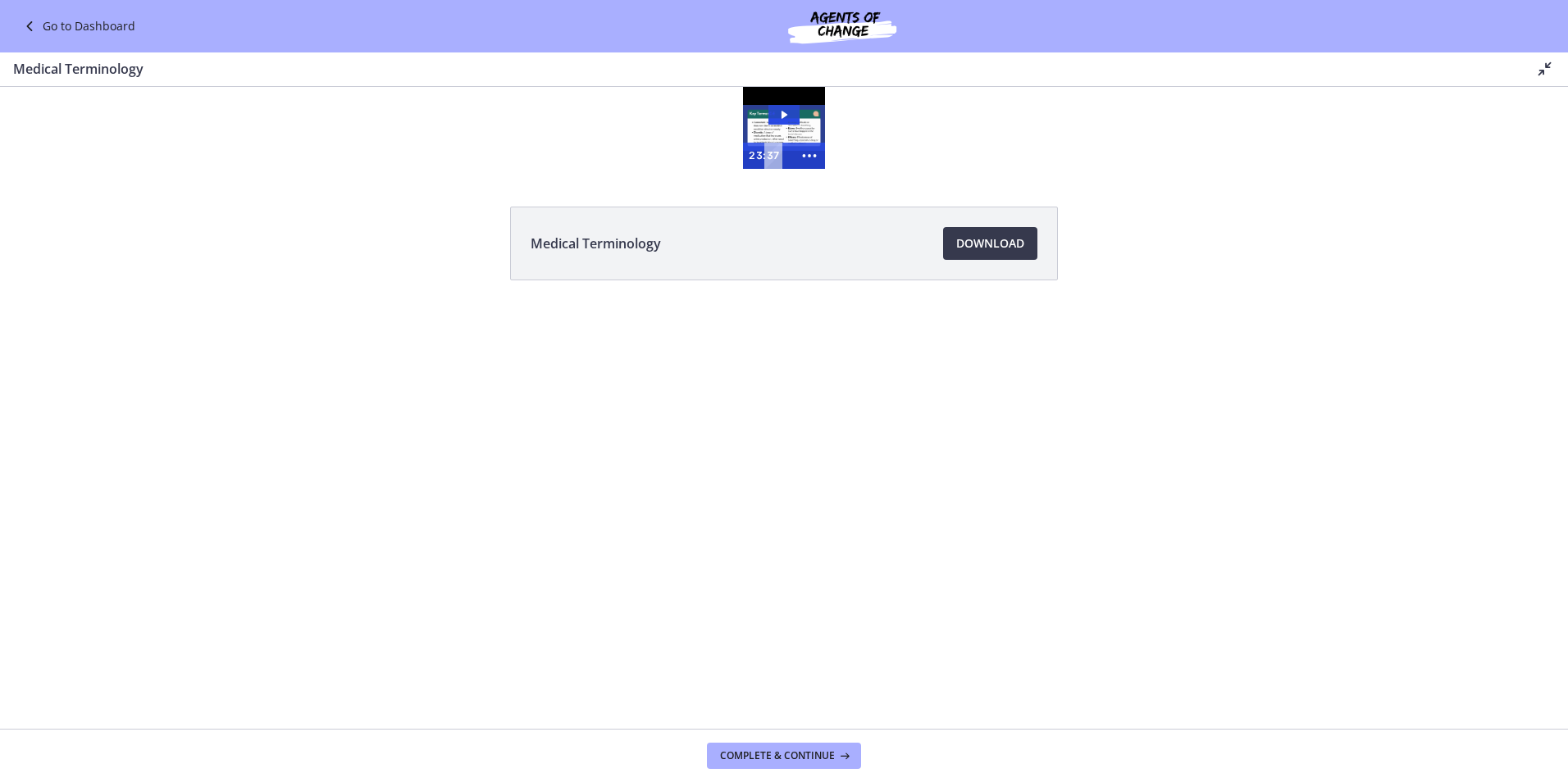
click at [1545, 71] on icon at bounding box center [1545, 69] width 20 height 20
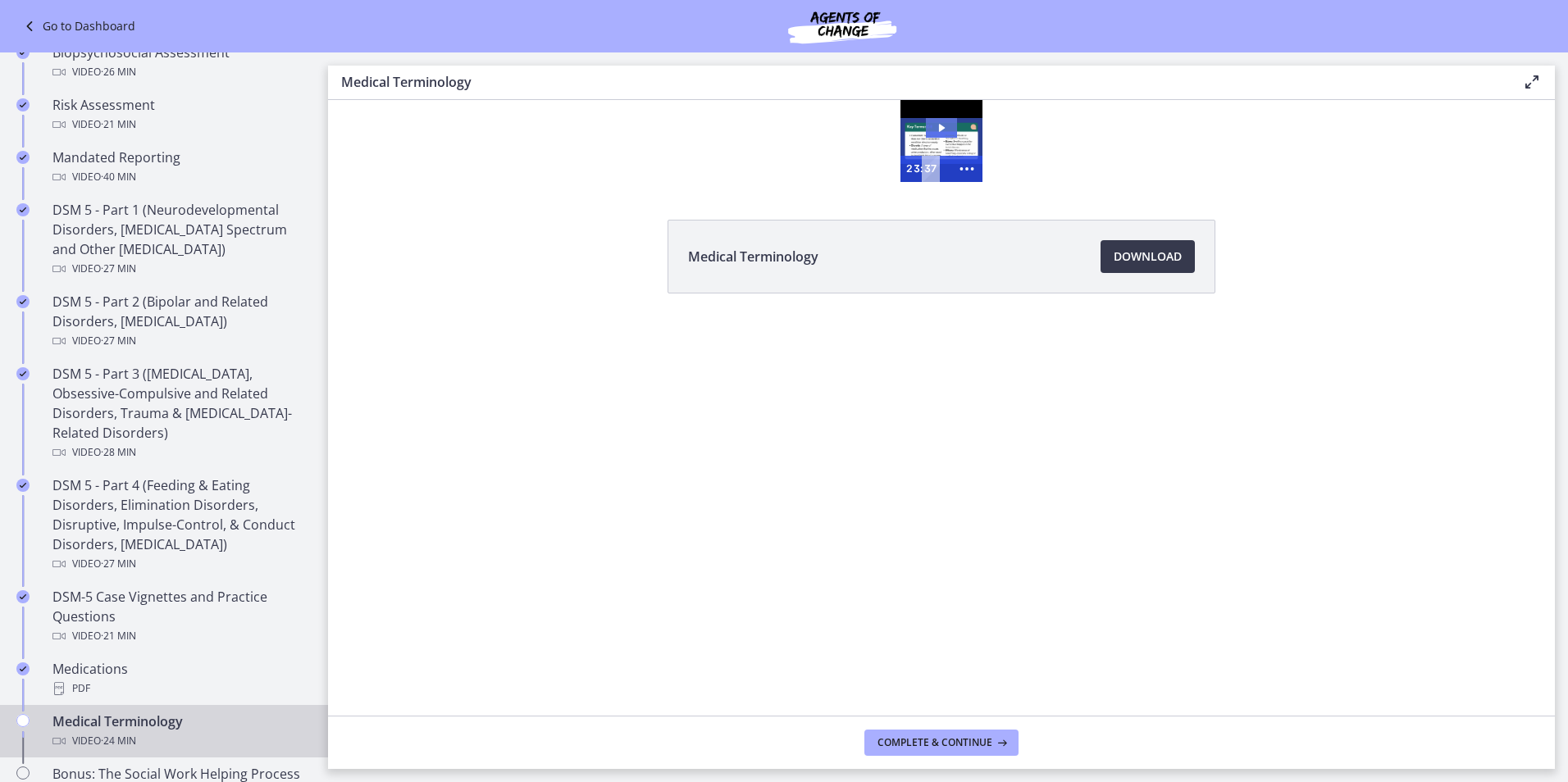
click at [940, 127] on icon "Play Video: cmiuhrk449ks72pssv3g.mp4" at bounding box center [942, 128] width 6 height 9
click at [937, 138] on div at bounding box center [941, 140] width 82 height 82
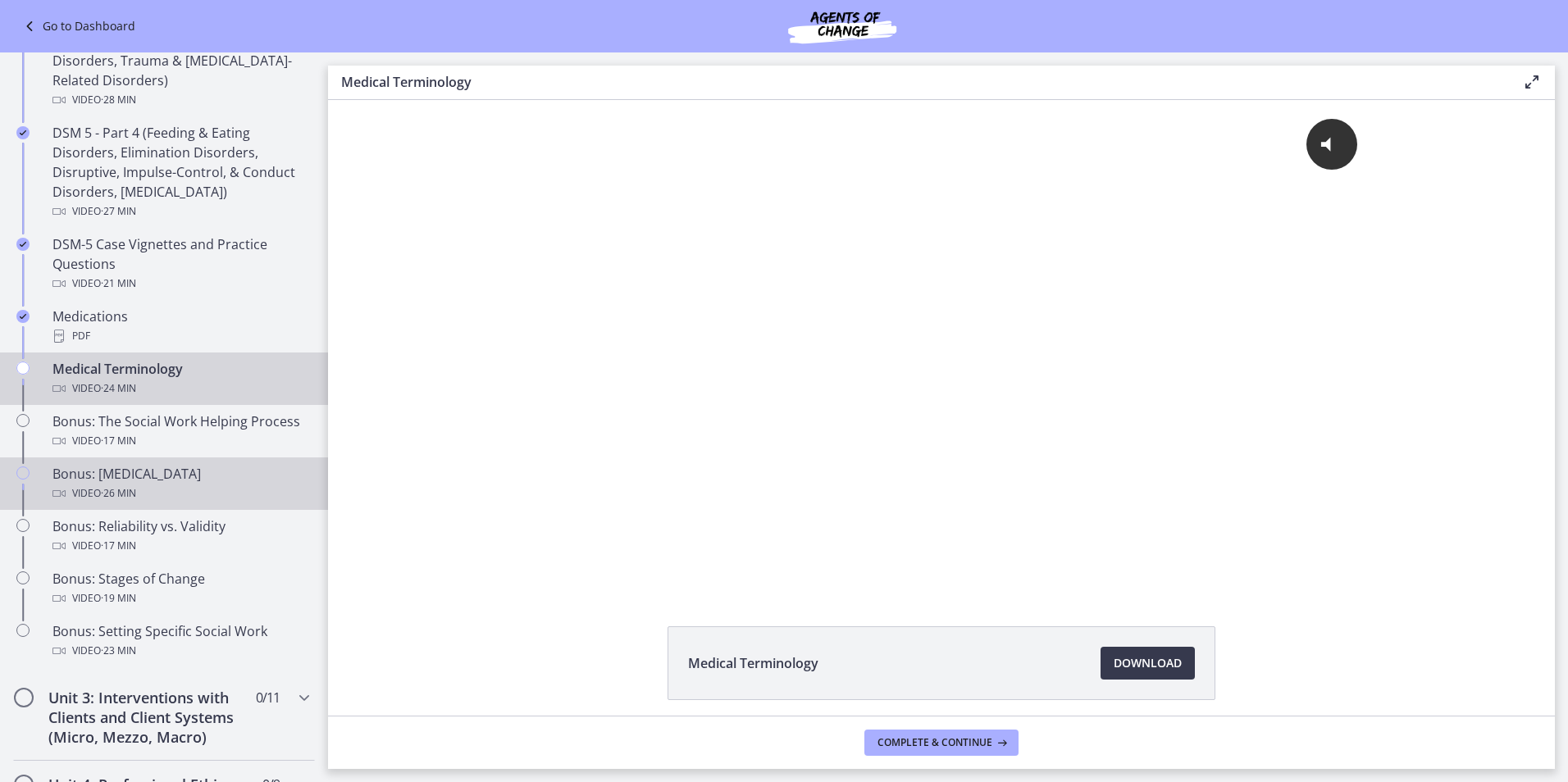
scroll to position [946, 0]
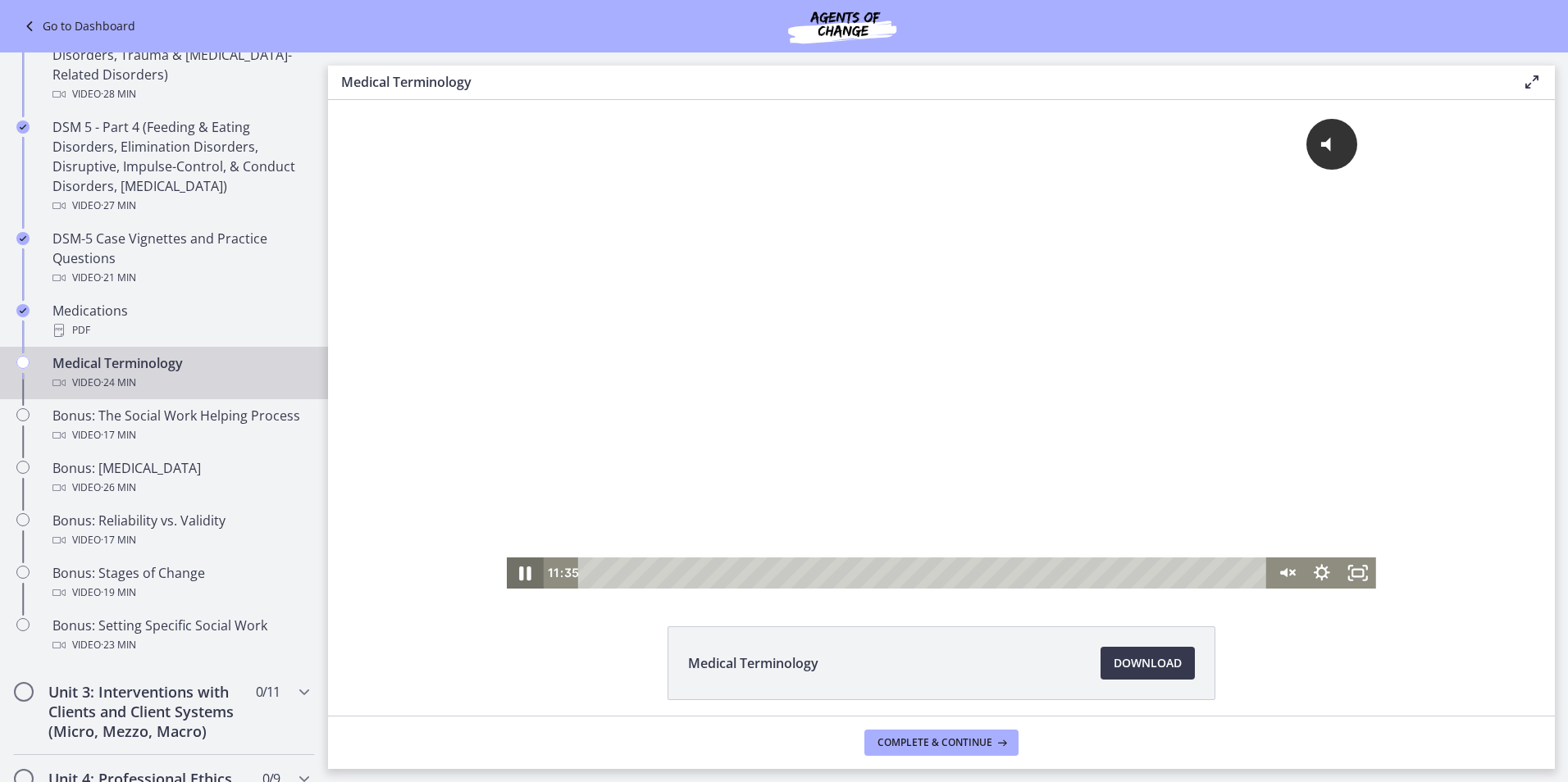
click at [520, 574] on icon "Pause" at bounding box center [526, 574] width 43 height 38
click at [591, 575] on div "0:06" at bounding box center [924, 573] width 667 height 31
